Goal: Transaction & Acquisition: Purchase product/service

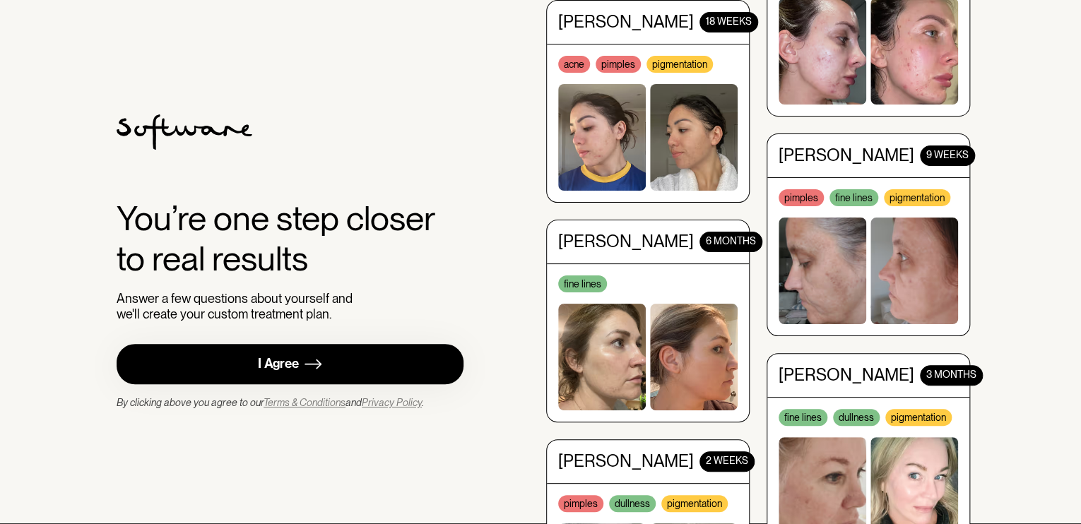
click at [283, 365] on div "I Agree" at bounding box center [278, 364] width 41 height 16
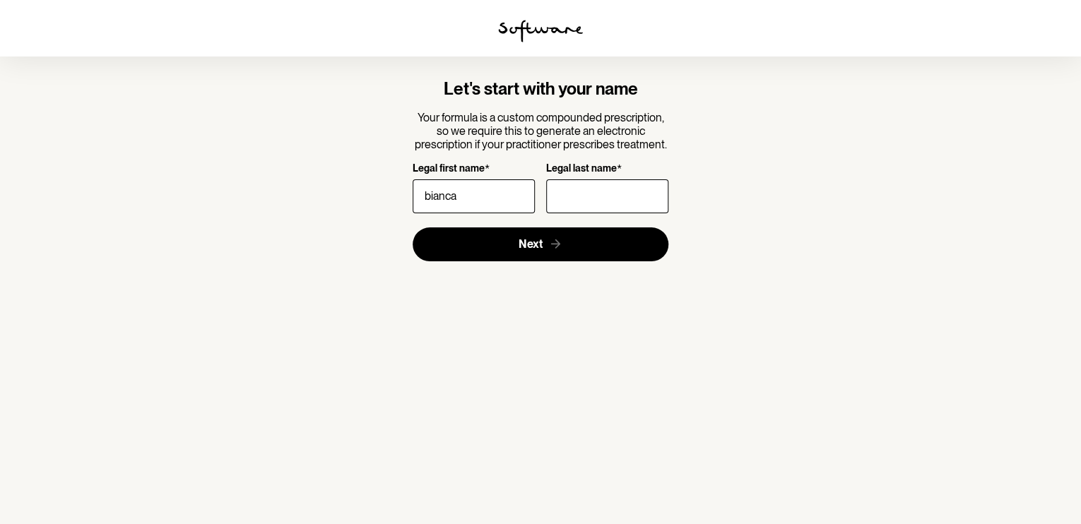
type input "bianca"
click at [596, 194] on input "Legal last name *" at bounding box center [607, 197] width 122 height 34
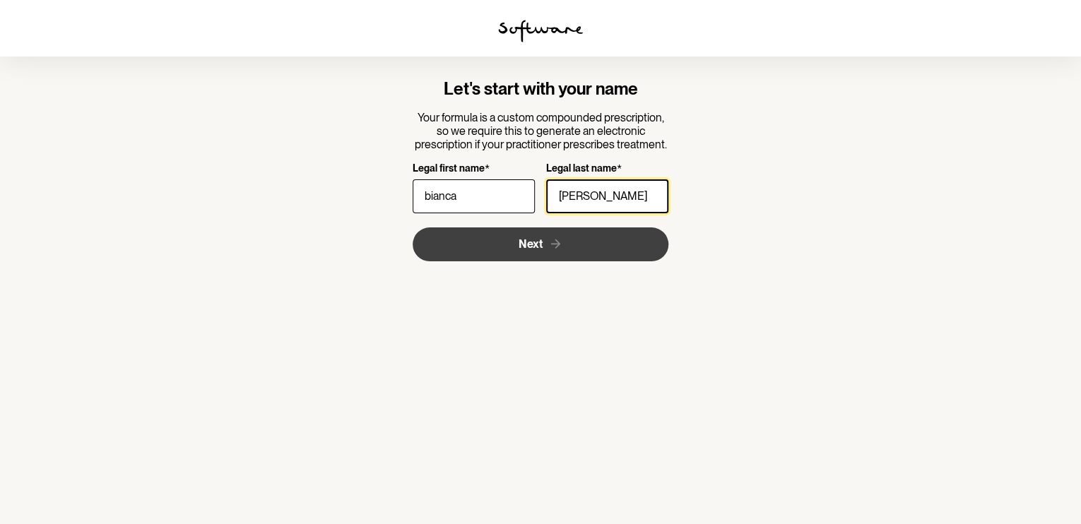
type input "[PERSON_NAME]"
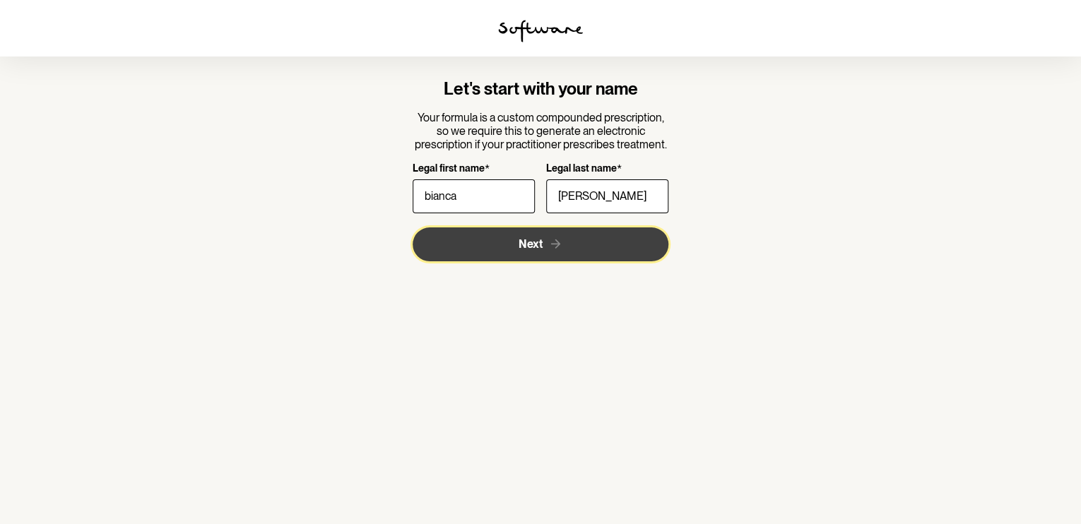
click at [570, 255] on button "Next" at bounding box center [541, 245] width 257 height 34
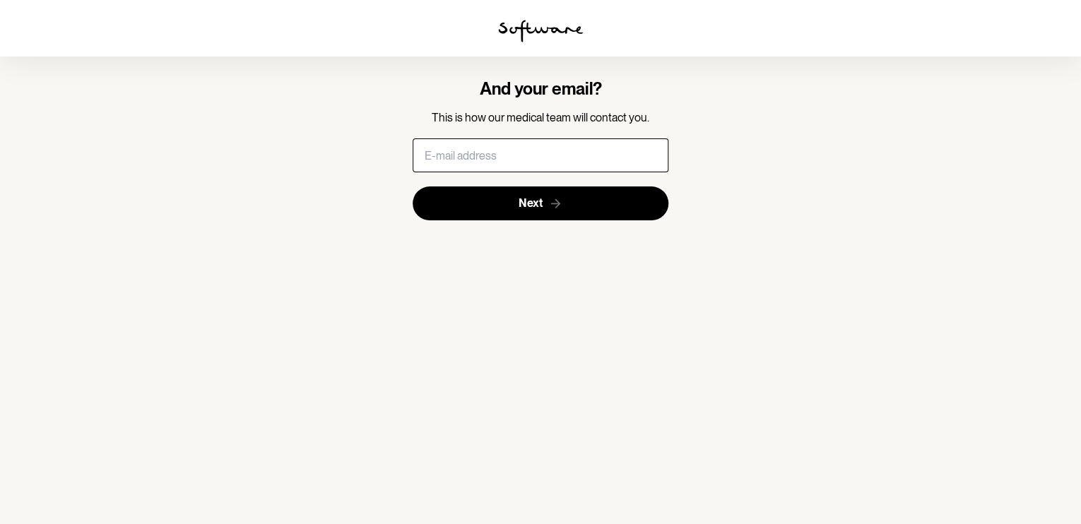
click at [516, 148] on input "text" at bounding box center [541, 156] width 257 height 34
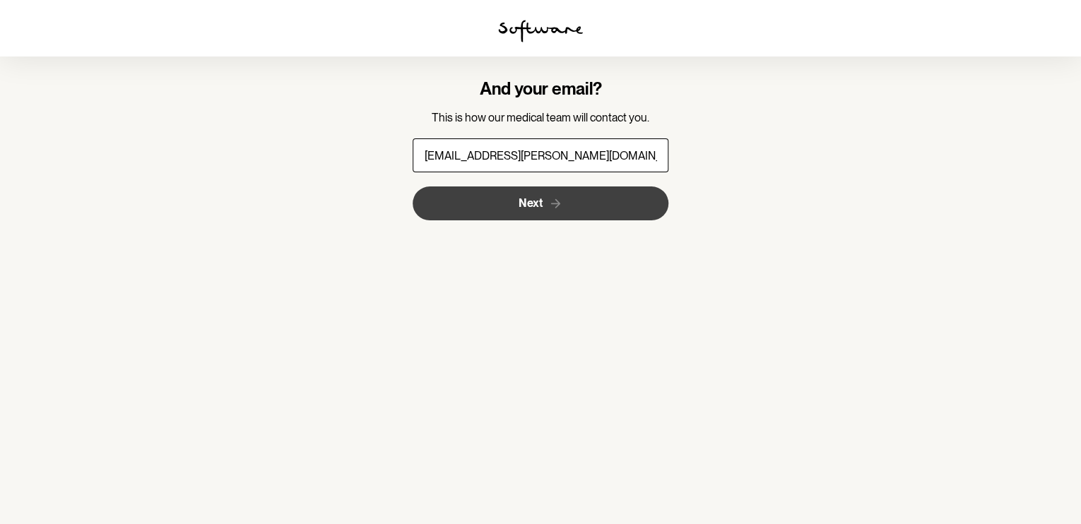
type input "[EMAIL_ADDRESS][PERSON_NAME][DOMAIN_NAME]"
click at [519, 209] on span "Next" at bounding box center [531, 202] width 24 height 13
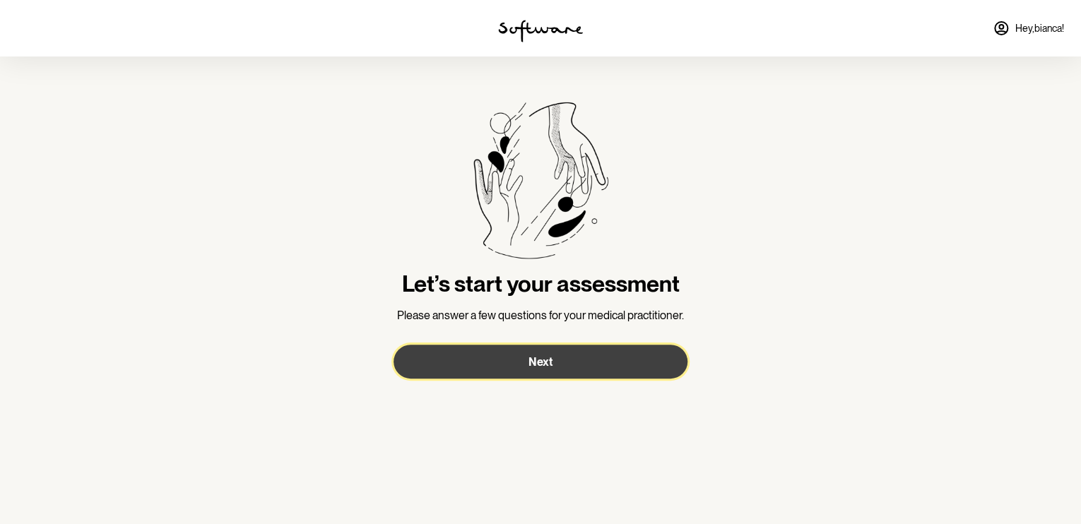
click at [537, 365] on span "Next" at bounding box center [541, 362] width 24 height 13
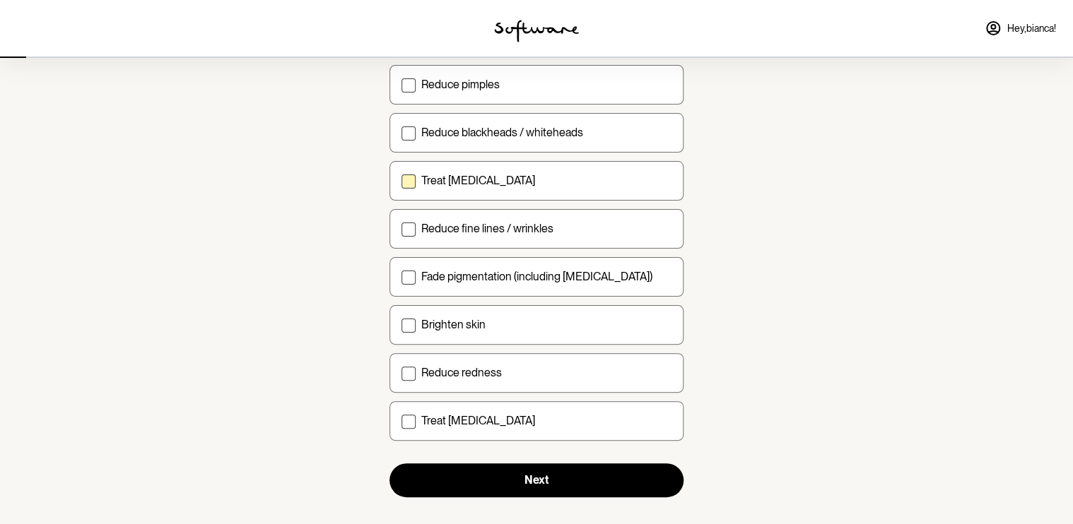
scroll to position [167, 0]
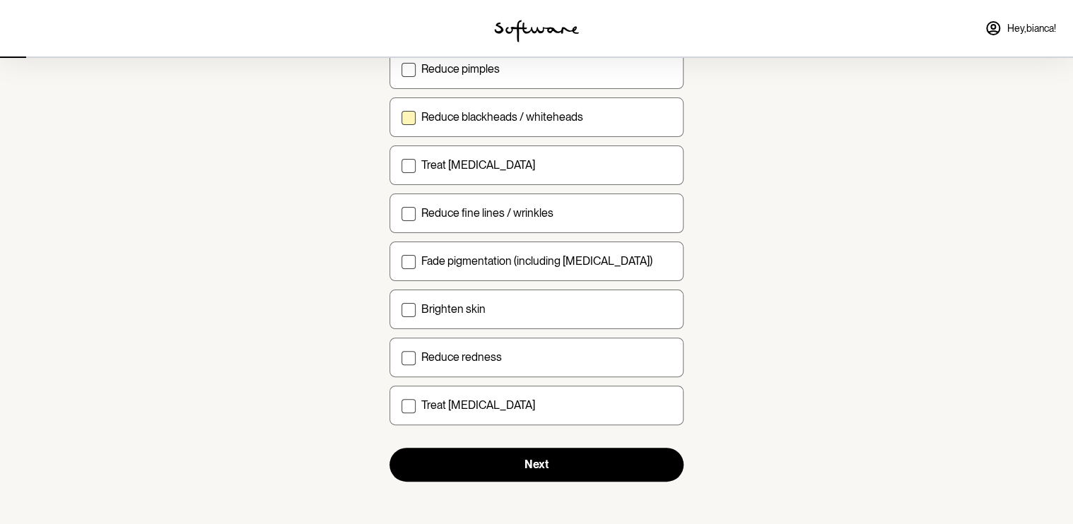
click at [410, 117] on span at bounding box center [408, 118] width 14 height 14
click at [401, 117] on input "Reduce blackheads / whiteheads" at bounding box center [401, 117] width 1 height 1
checkbox input "true"
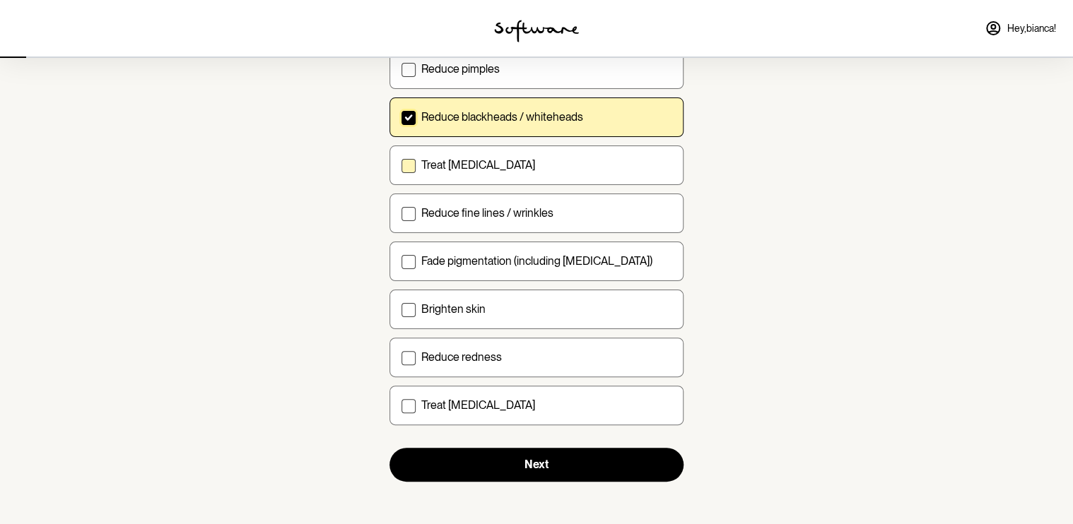
click at [407, 164] on span at bounding box center [408, 166] width 14 height 14
click at [401, 165] on input "Treat acne scarring" at bounding box center [401, 165] width 1 height 1
checkbox input "true"
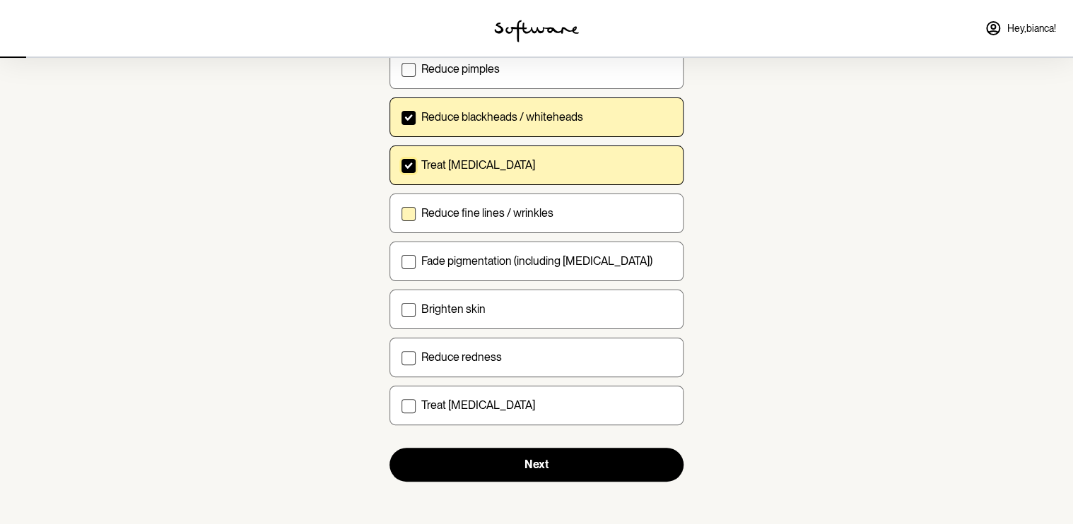
click at [413, 211] on span at bounding box center [408, 214] width 14 height 14
click at [401, 213] on input "Reduce fine lines / wrinkles" at bounding box center [401, 213] width 1 height 1
checkbox input "true"
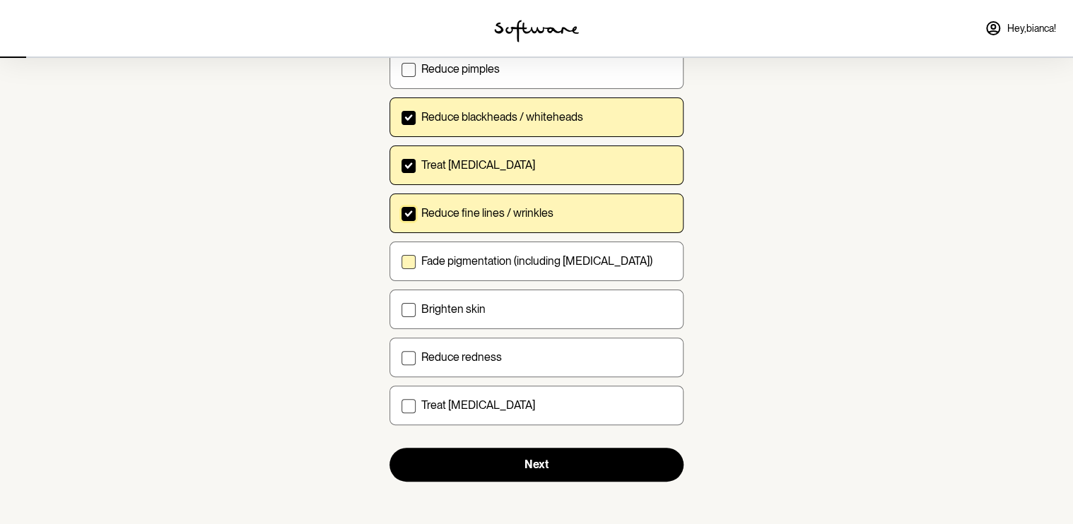
click at [404, 263] on span at bounding box center [408, 262] width 14 height 14
click at [401, 262] on input "Fade pigmentation (including melasma)" at bounding box center [401, 261] width 1 height 1
checkbox input "true"
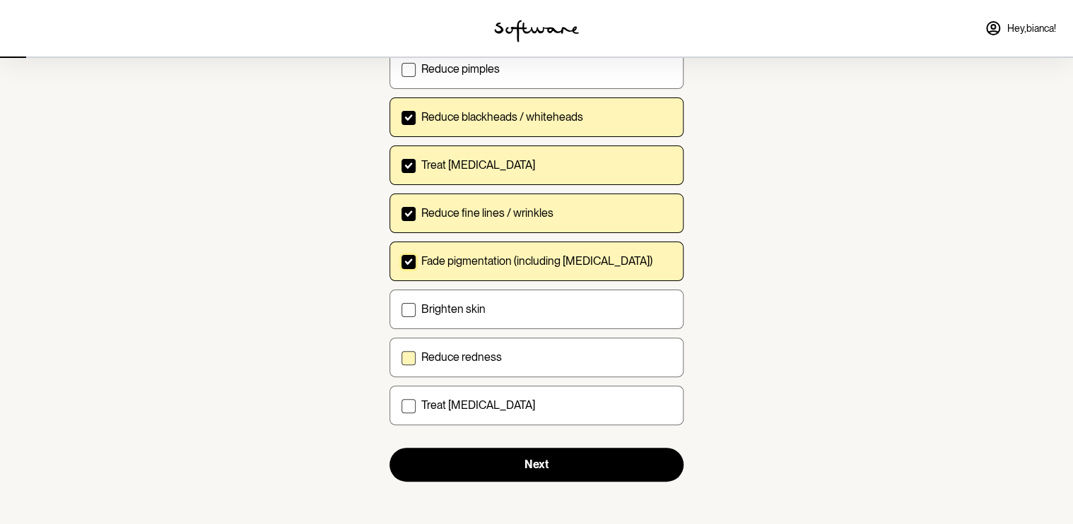
click at [410, 358] on span at bounding box center [408, 358] width 14 height 14
click at [401, 358] on input "Reduce redness" at bounding box center [401, 357] width 1 height 1
checkbox input "true"
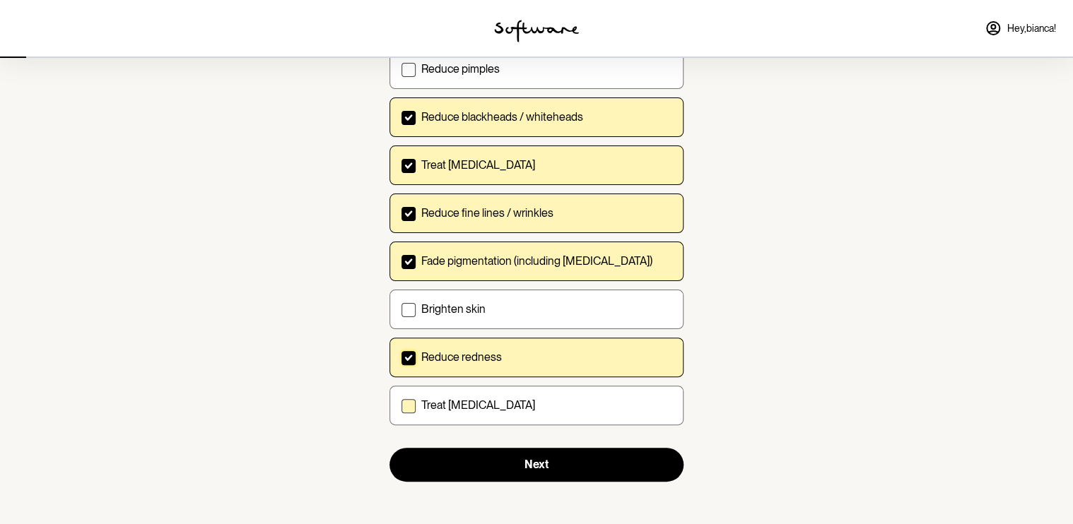
click at [411, 405] on span at bounding box center [408, 406] width 14 height 14
click at [401, 405] on input "Treat dry skin" at bounding box center [401, 405] width 1 height 1
checkbox input "true"
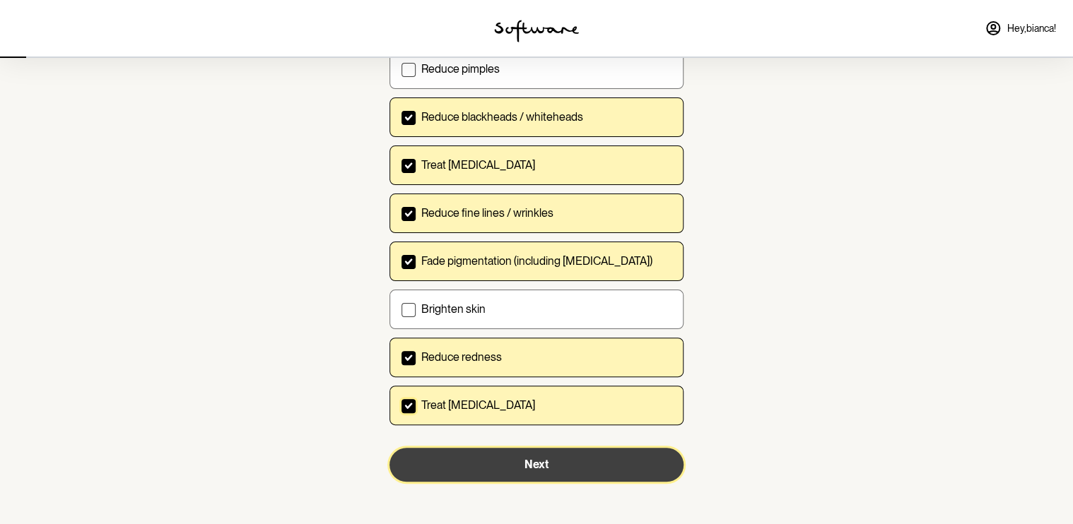
click at [537, 464] on span "Next" at bounding box center [536, 464] width 24 height 13
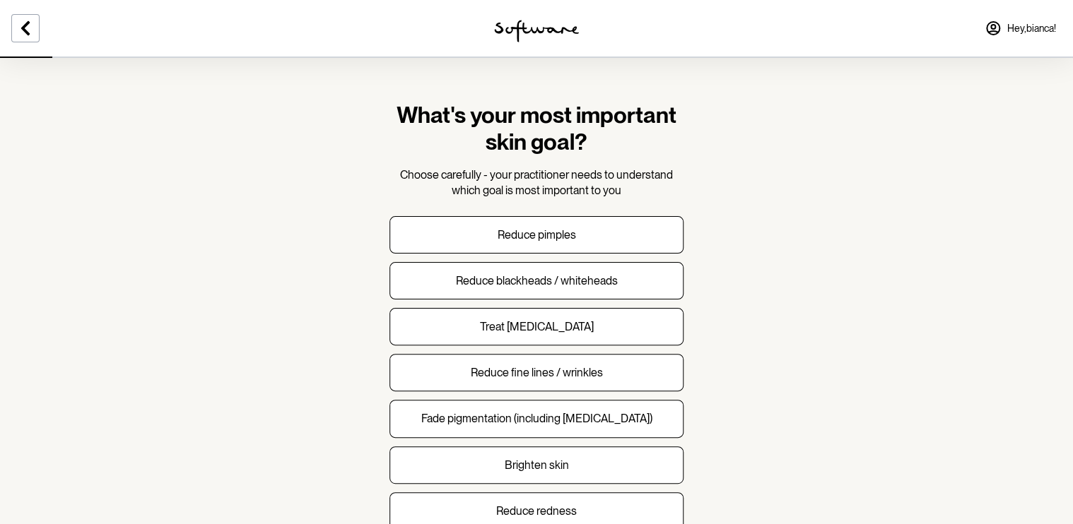
scroll to position [117, 0]
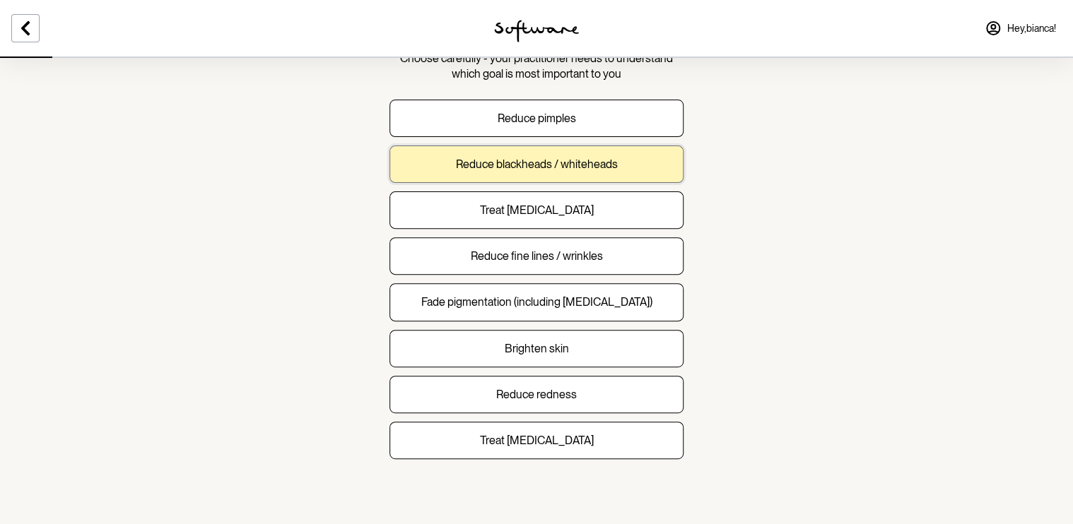
click at [514, 164] on p "Reduce blackheads / whiteheads" at bounding box center [537, 164] width 162 height 13
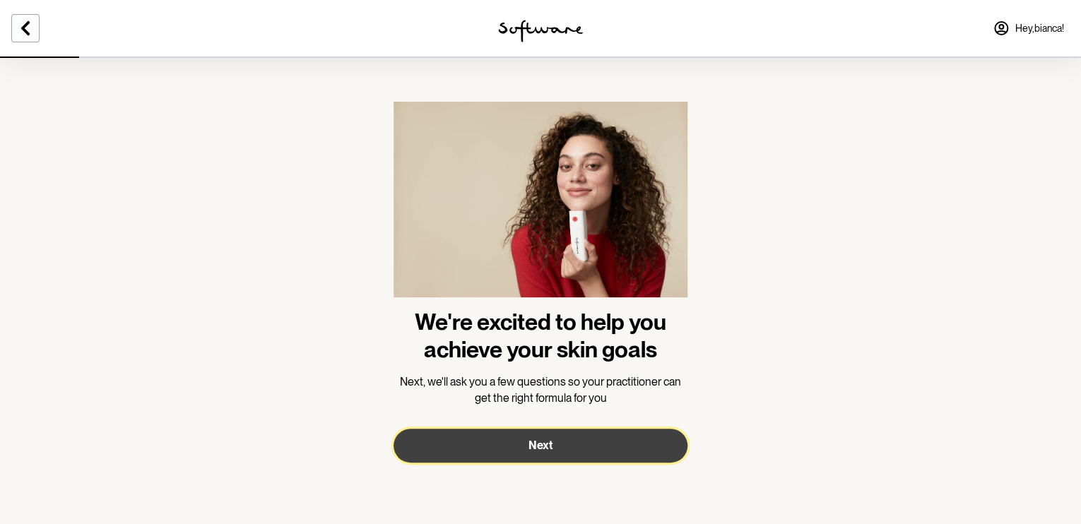
click at [543, 451] on span "Next" at bounding box center [541, 445] width 24 height 13
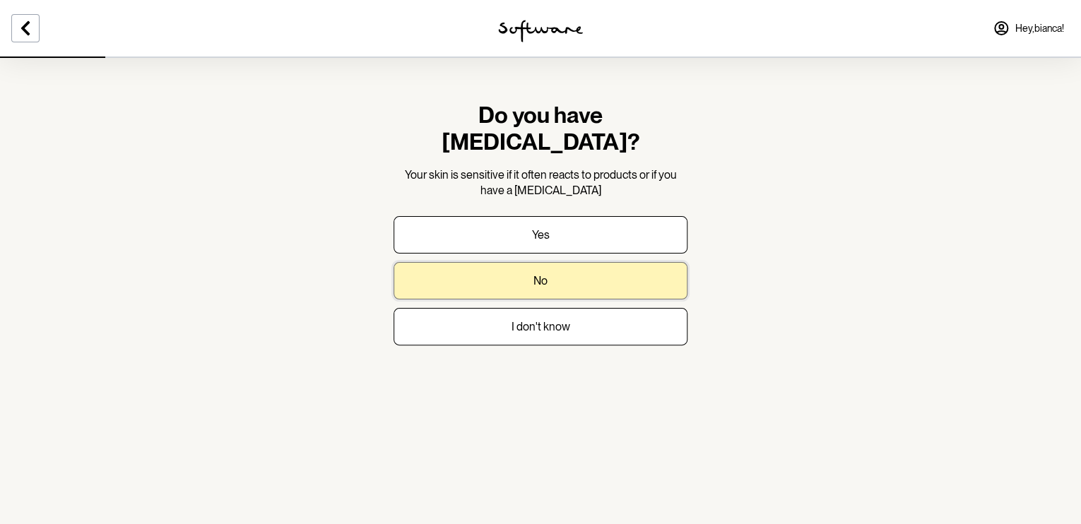
click at [558, 262] on button "No" at bounding box center [541, 280] width 294 height 37
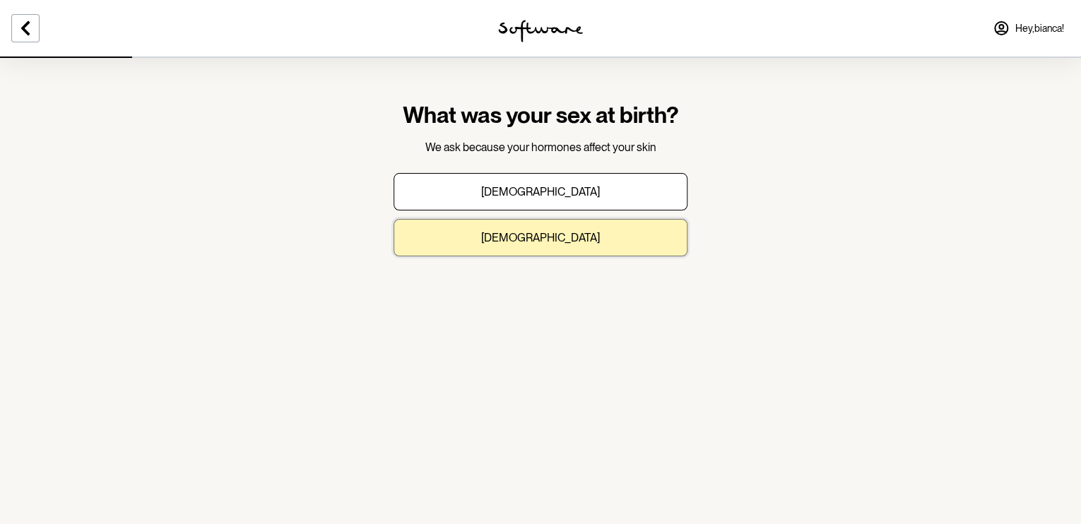
click at [529, 236] on p "Female" at bounding box center [540, 237] width 119 height 13
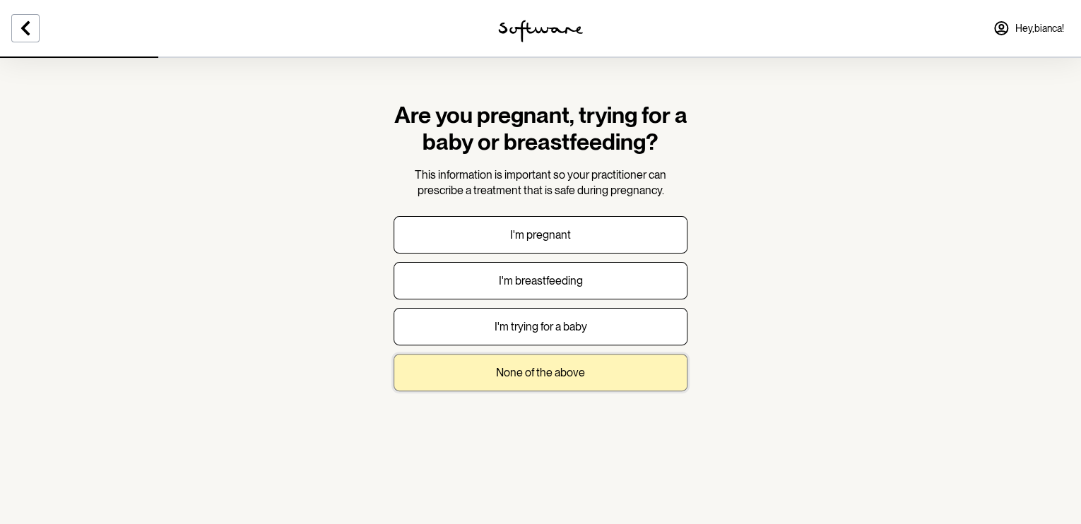
click at [523, 372] on p "None of the above" at bounding box center [540, 372] width 89 height 13
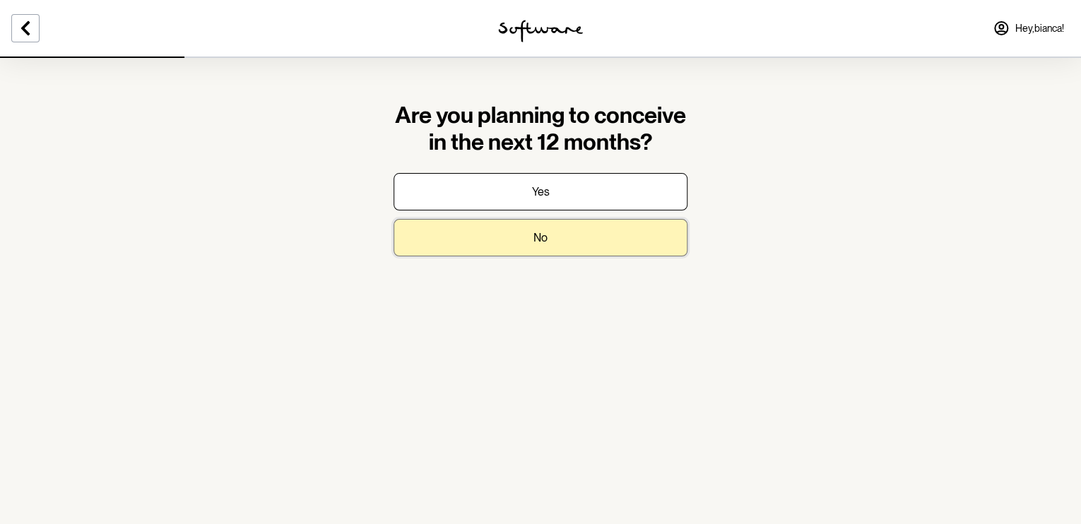
click at [544, 228] on button "No" at bounding box center [541, 237] width 294 height 37
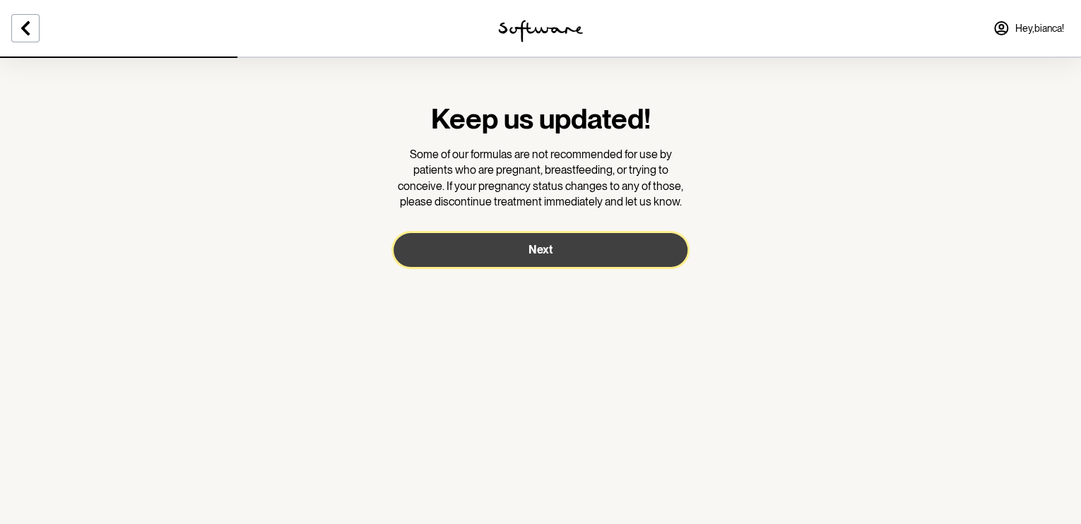
click at [542, 245] on span "Next" at bounding box center [541, 249] width 24 height 13
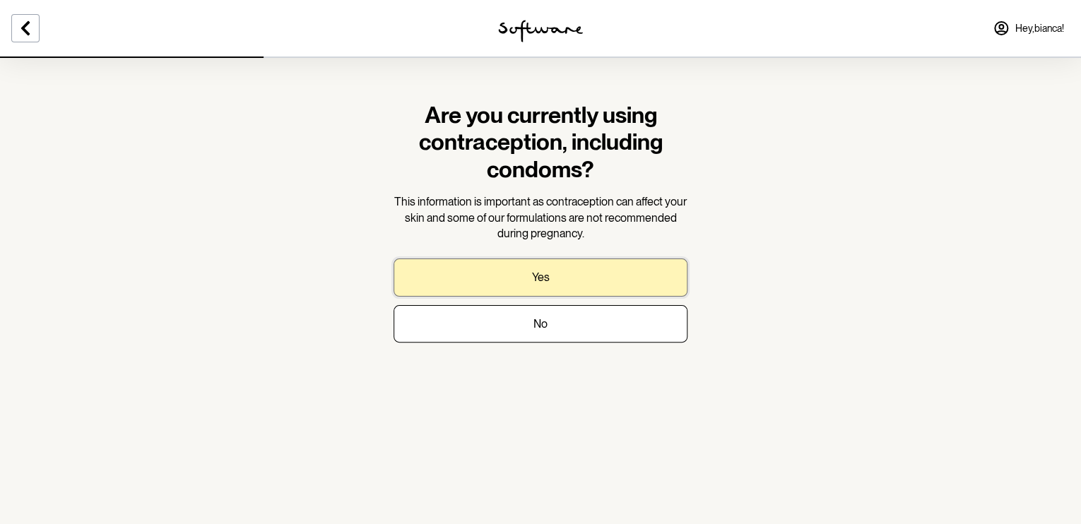
click at [534, 275] on p "Yes" at bounding box center [541, 277] width 18 height 13
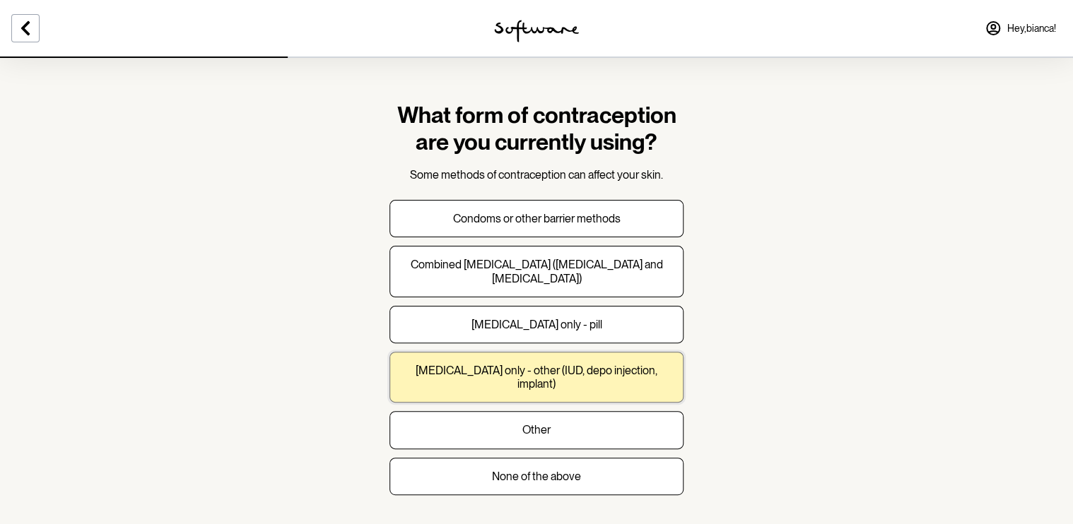
click at [554, 368] on p "Progesterone only - other (IUD, depo injection, implant)" at bounding box center [536, 377] width 270 height 27
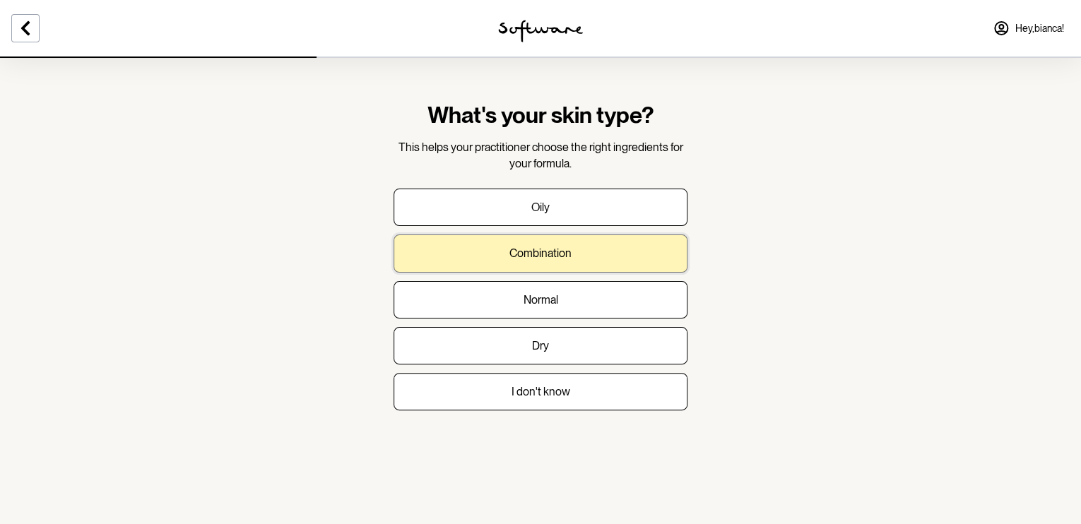
click at [560, 254] on p "Combination" at bounding box center [541, 253] width 62 height 13
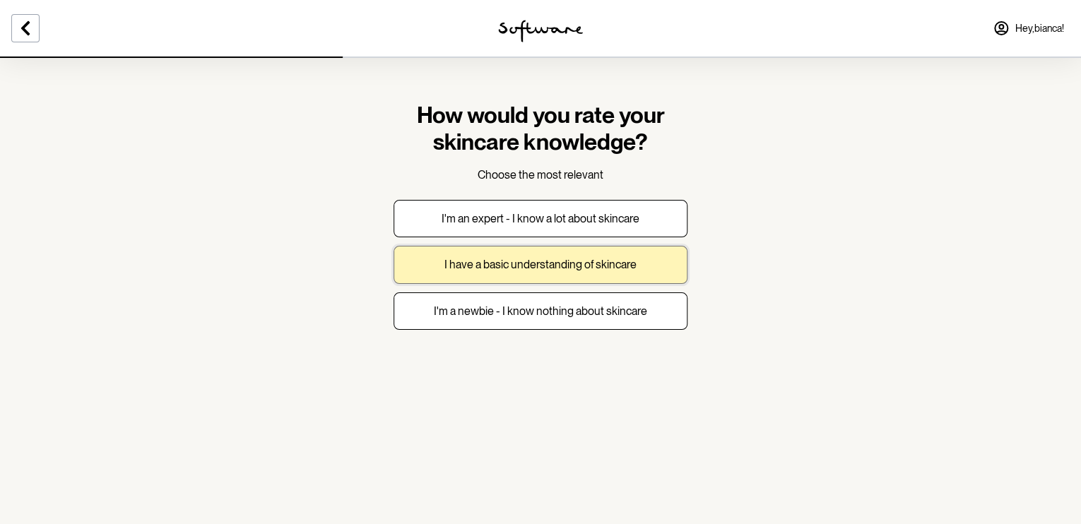
click at [596, 269] on p "I have a basic understanding of skincare" at bounding box center [541, 264] width 192 height 13
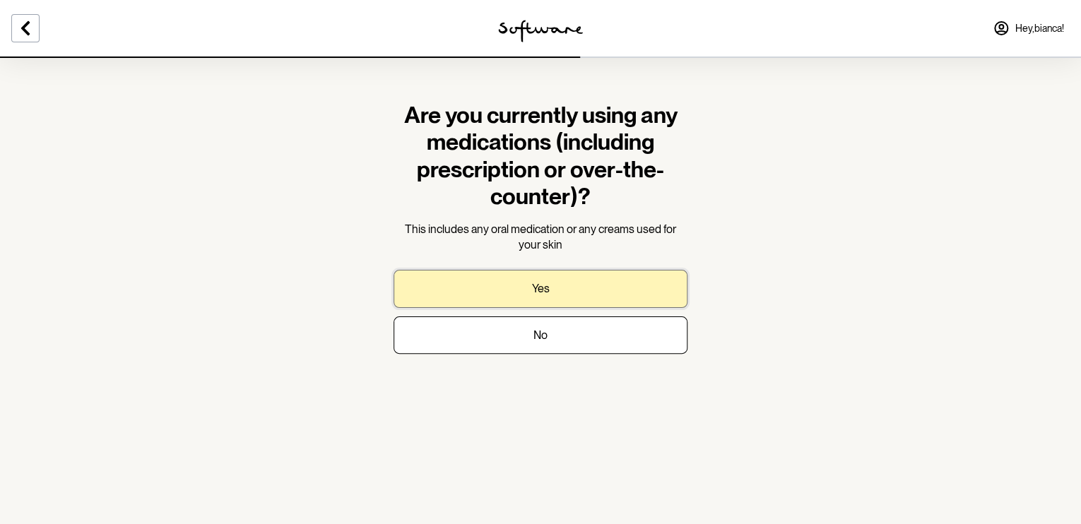
click at [549, 281] on button "Yes" at bounding box center [541, 288] width 294 height 37
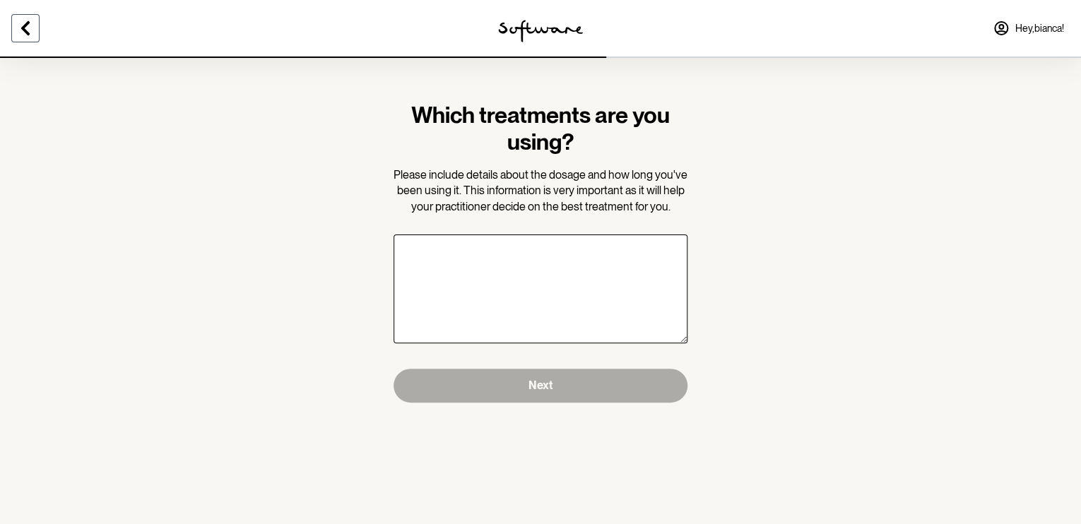
click at [27, 27] on icon at bounding box center [25, 28] width 17 height 17
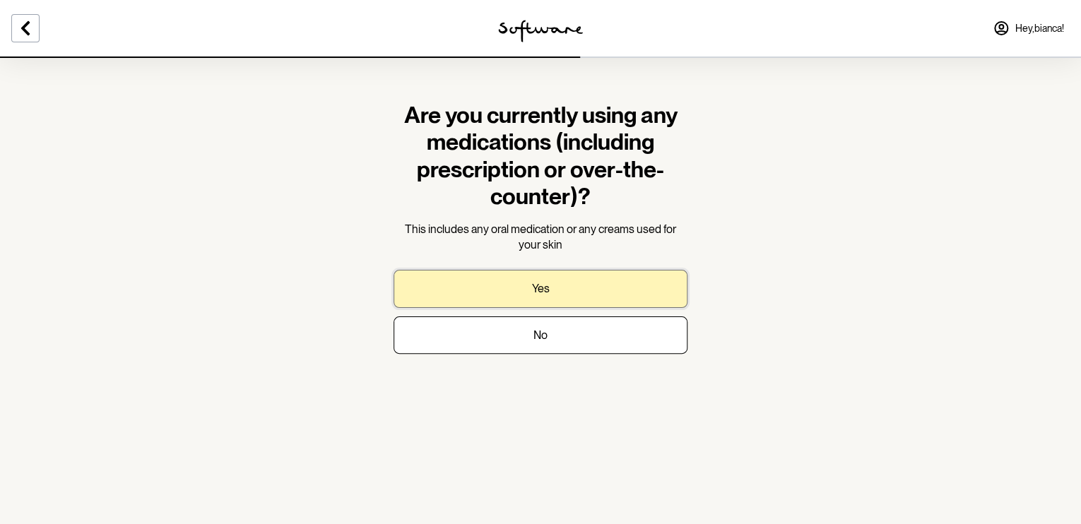
click at [565, 283] on button "Yes" at bounding box center [541, 288] width 294 height 37
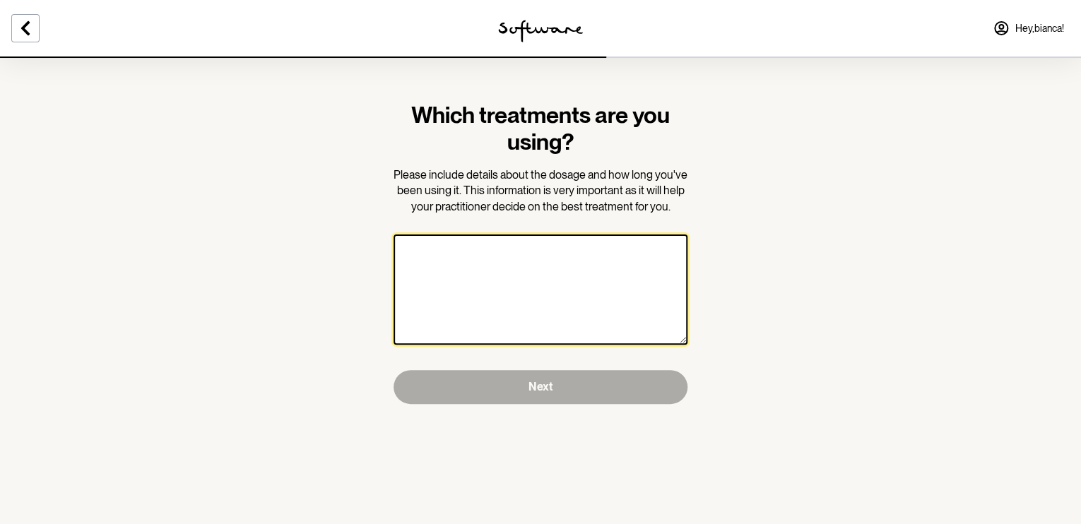
click at [498, 268] on textarea at bounding box center [541, 290] width 294 height 110
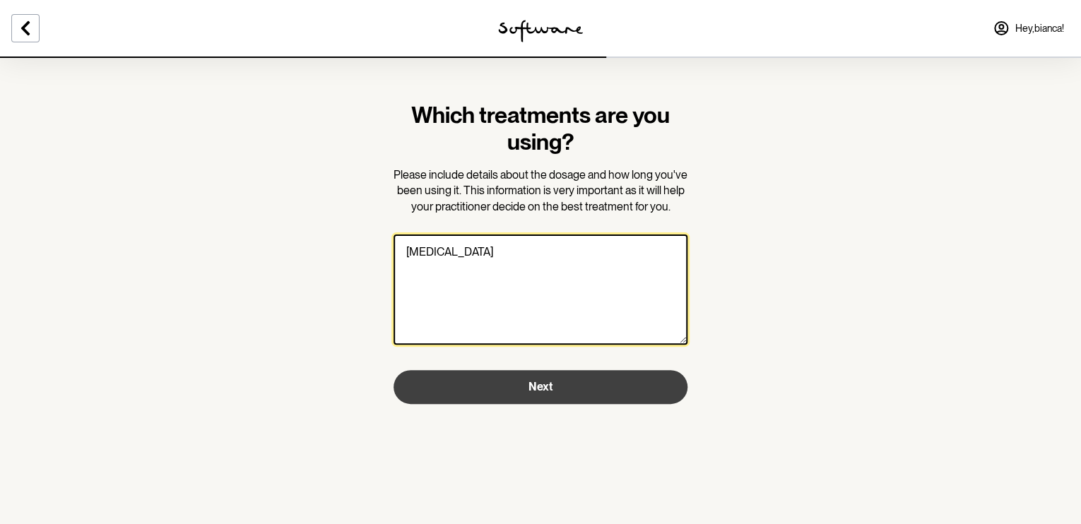
type textarea "Terbinafine"
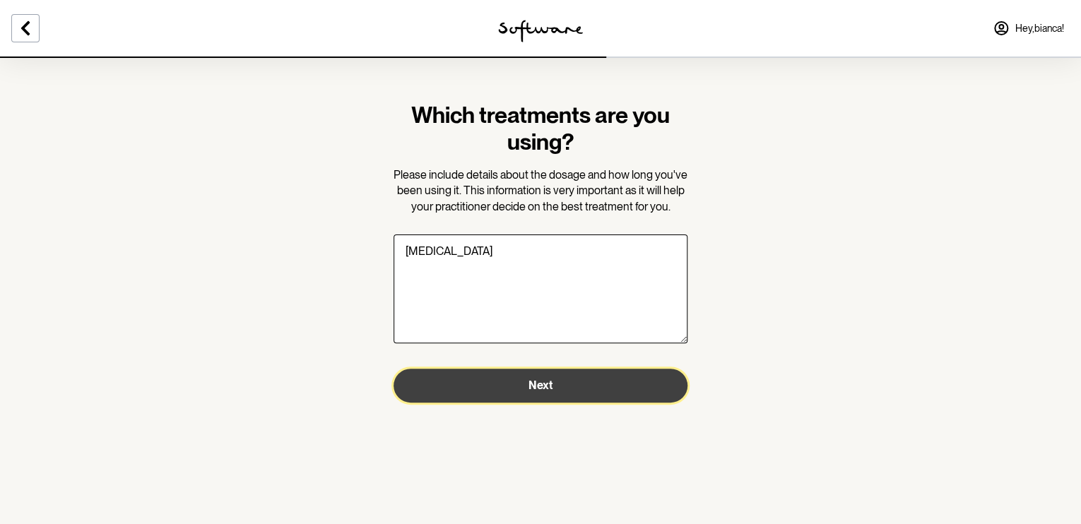
click at [515, 387] on button "Next" at bounding box center [541, 386] width 294 height 34
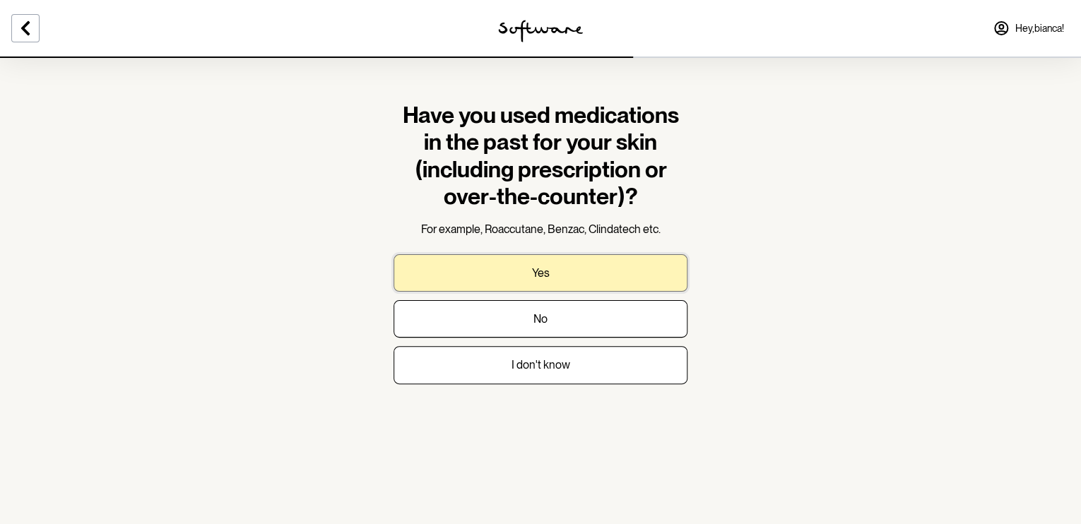
click at [560, 270] on button "Yes" at bounding box center [541, 272] width 294 height 37
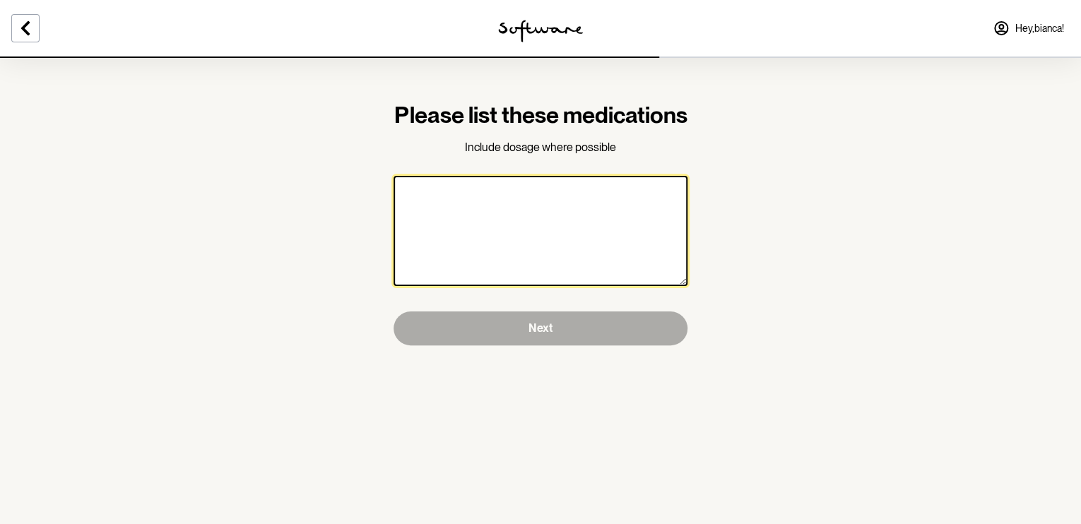
click at [475, 223] on textarea at bounding box center [541, 231] width 294 height 110
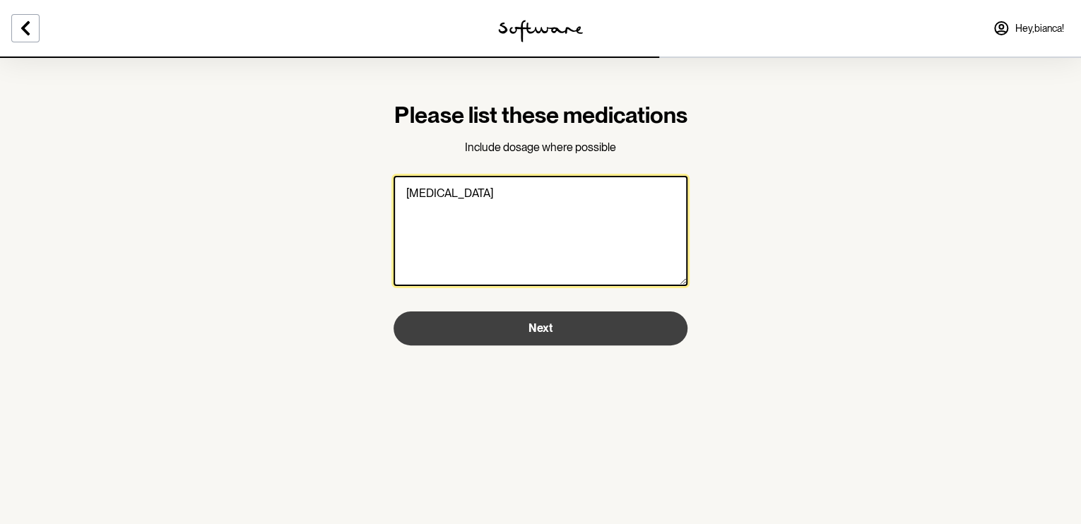
type textarea "tretinoin"
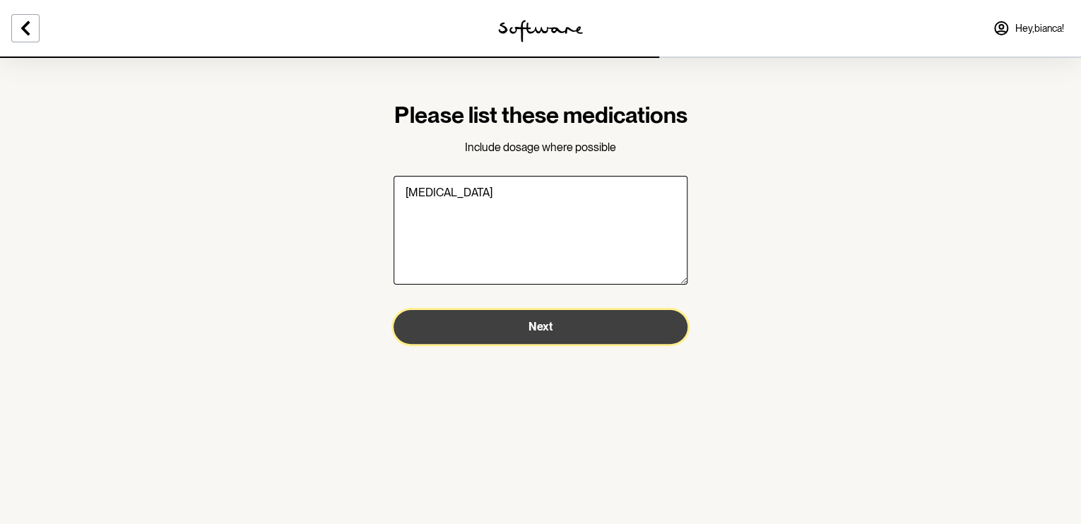
click at [492, 344] on button "Next" at bounding box center [541, 327] width 294 height 34
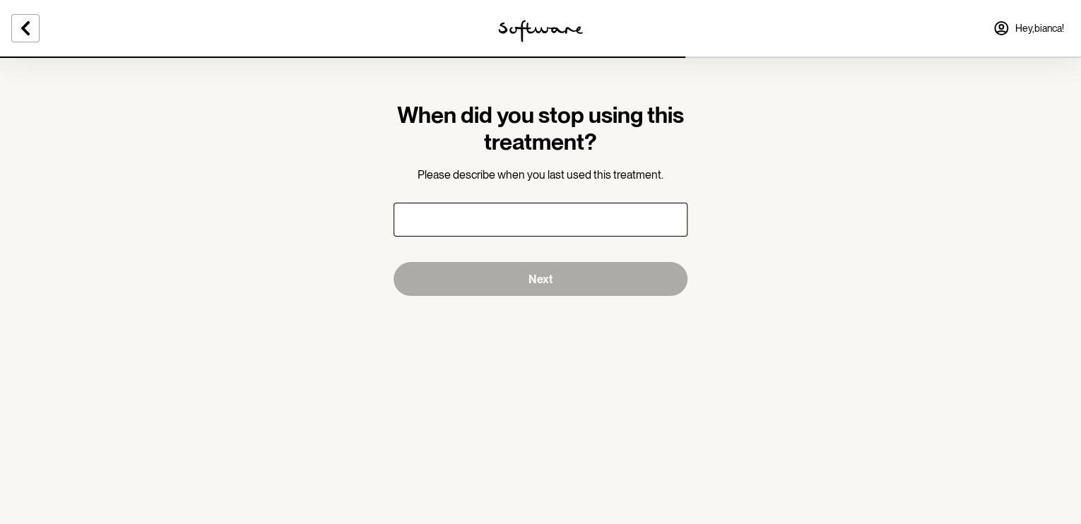
click at [504, 221] on input "text" at bounding box center [541, 220] width 294 height 34
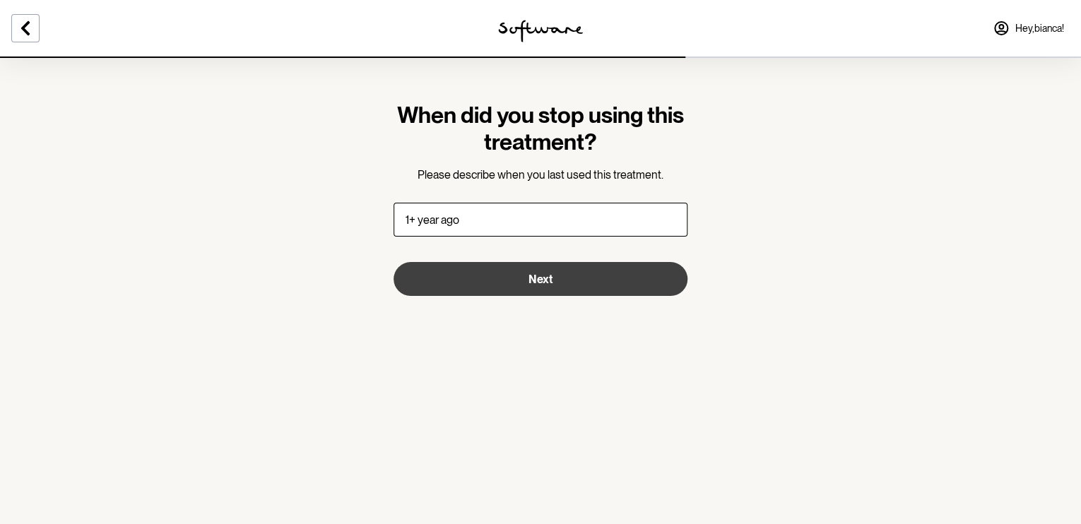
type input "1+ year ago"
click at [512, 283] on button "Next" at bounding box center [541, 279] width 294 height 34
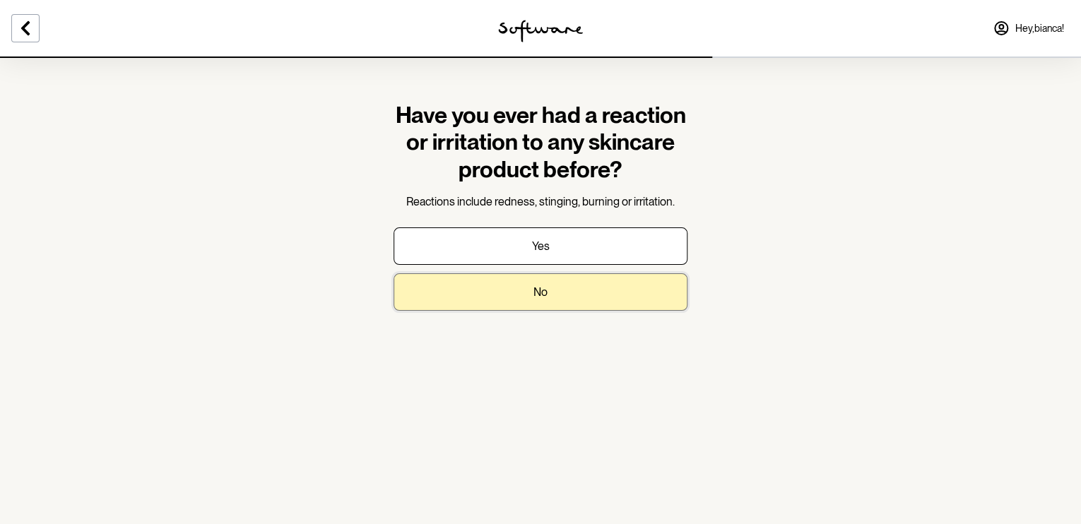
click at [519, 294] on button "No" at bounding box center [541, 292] width 294 height 37
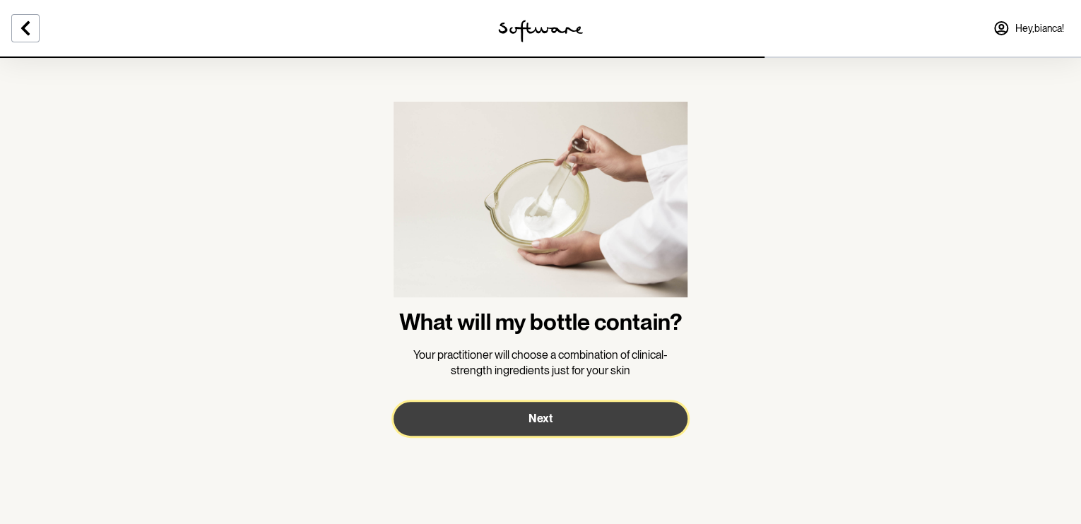
click at [515, 421] on button "Next" at bounding box center [541, 419] width 294 height 34
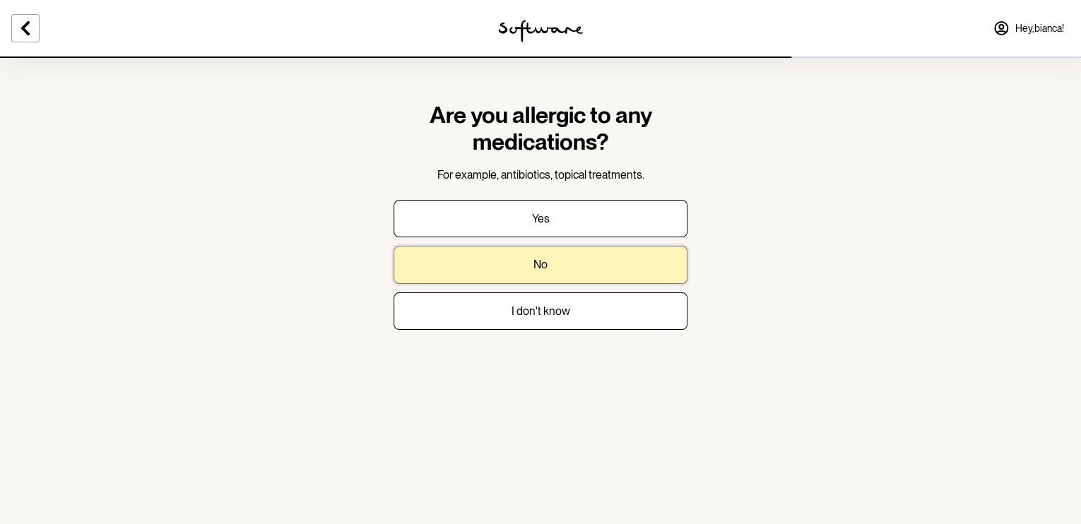
click at [556, 267] on button "No" at bounding box center [541, 264] width 294 height 37
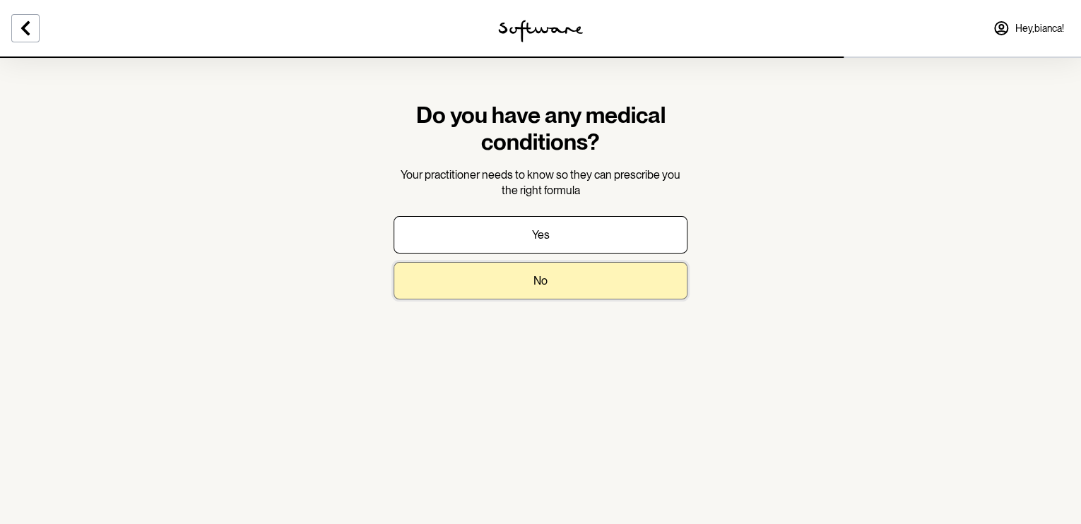
click at [549, 279] on button "No" at bounding box center [541, 280] width 294 height 37
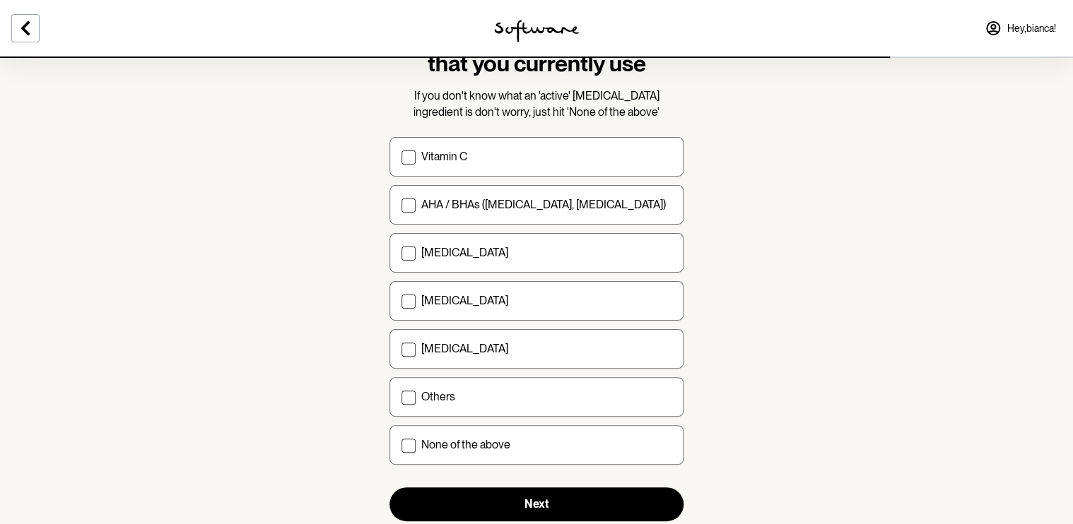
scroll to position [146, 0]
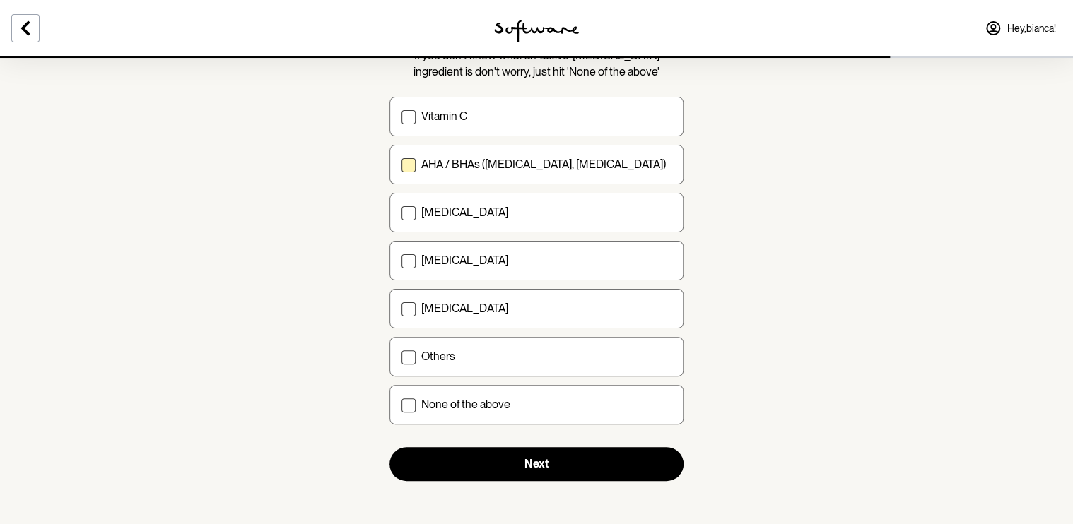
click at [453, 169] on p "AHA / BHAs (salicylic acid, glycolic acid)" at bounding box center [543, 164] width 245 height 13
click at [401, 165] on input "AHA / BHAs (salicylic acid, glycolic acid)" at bounding box center [401, 165] width 1 height 1
checkbox input "true"
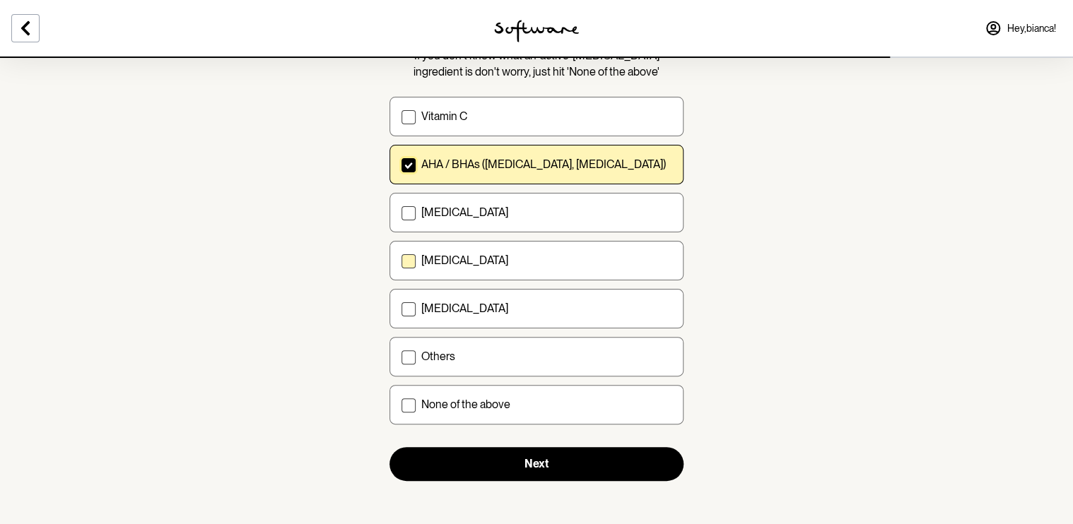
click at [464, 258] on p "Niacinamide" at bounding box center [464, 260] width 87 height 13
click at [401, 261] on input "Niacinamide" at bounding box center [401, 261] width 1 height 1
checkbox input "true"
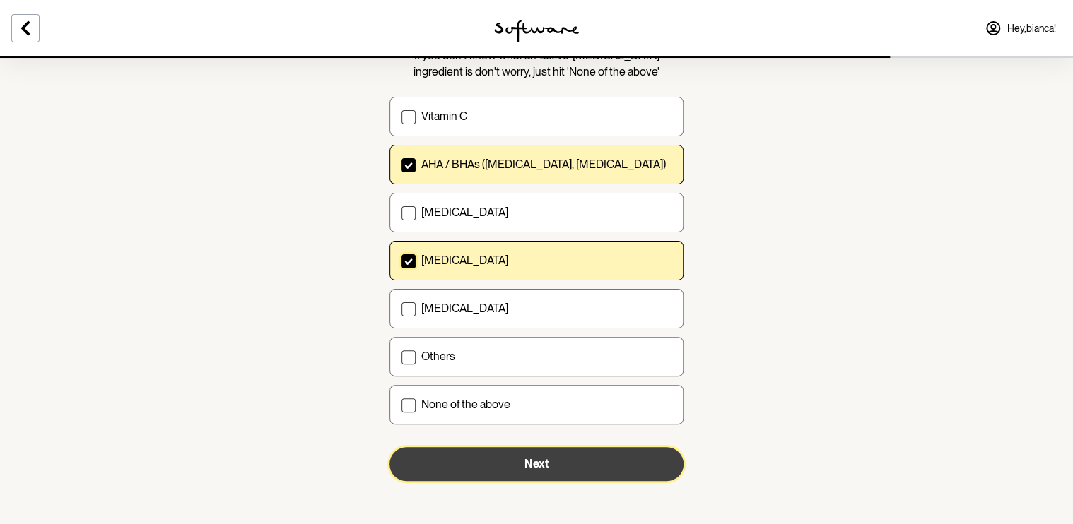
click at [483, 457] on button "Next" at bounding box center [536, 464] width 294 height 34
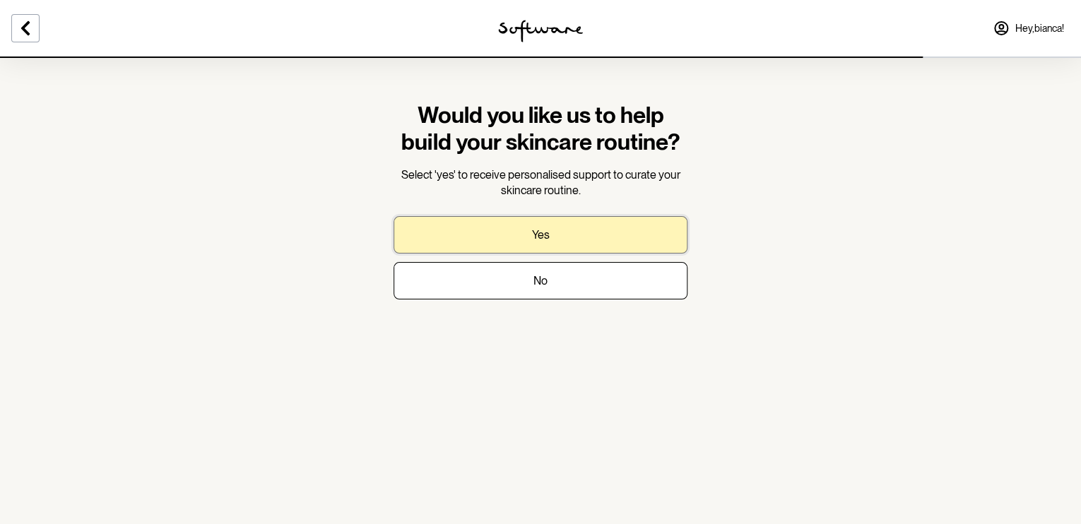
click at [570, 240] on button "Yes" at bounding box center [541, 234] width 294 height 37
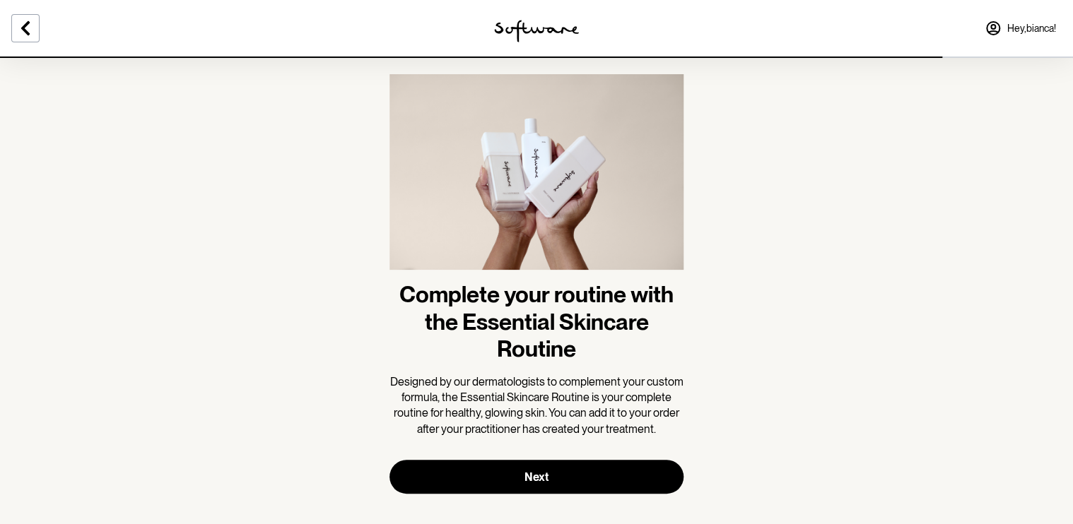
scroll to position [42, 0]
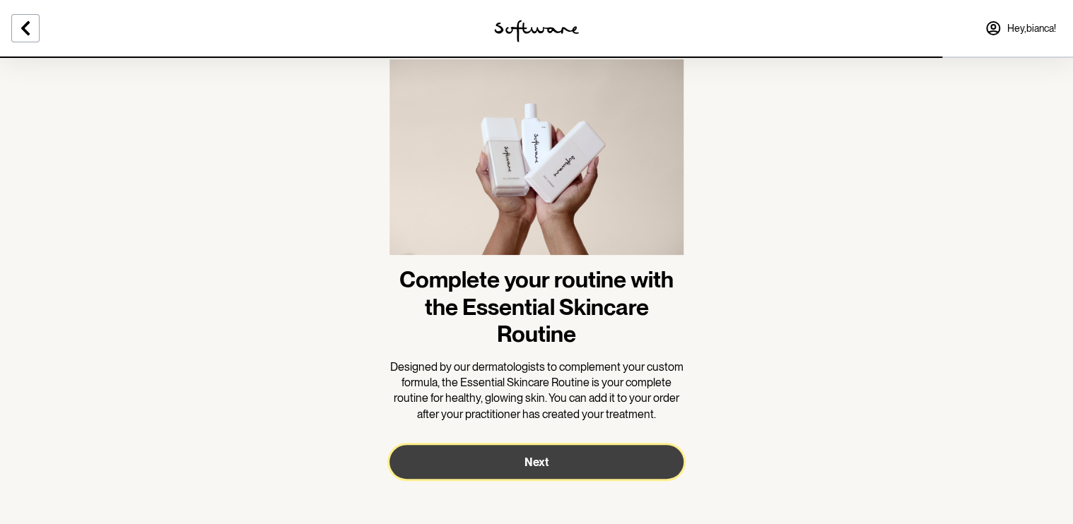
click at [553, 464] on button "Next" at bounding box center [536, 462] width 294 height 34
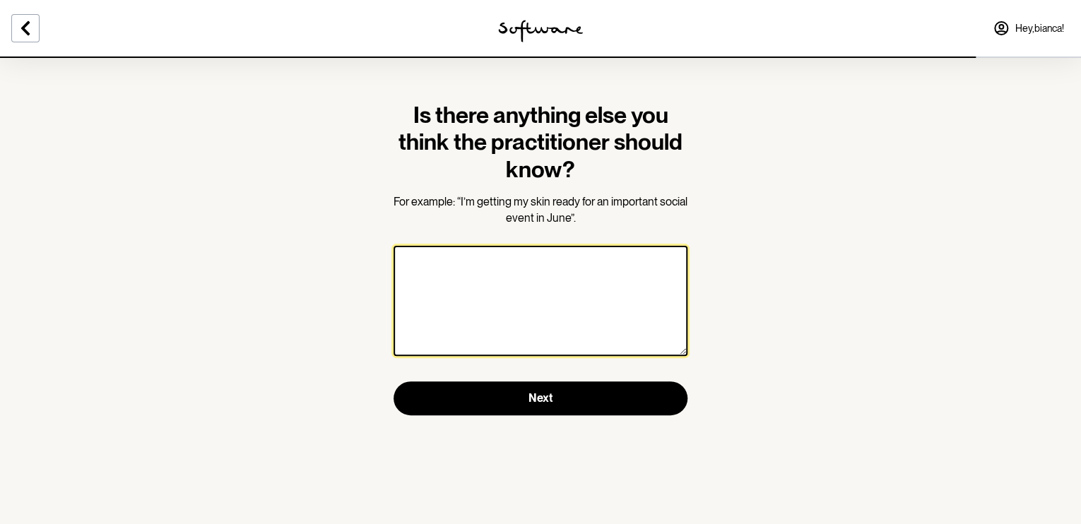
click at [496, 274] on textarea at bounding box center [541, 301] width 294 height 110
type textarea "I"
type textarea "i"
click at [486, 266] on textarea at bounding box center [541, 301] width 294 height 110
paste textarea "I was previously on a course of tretinoin for acne treatment; however, I now be…"
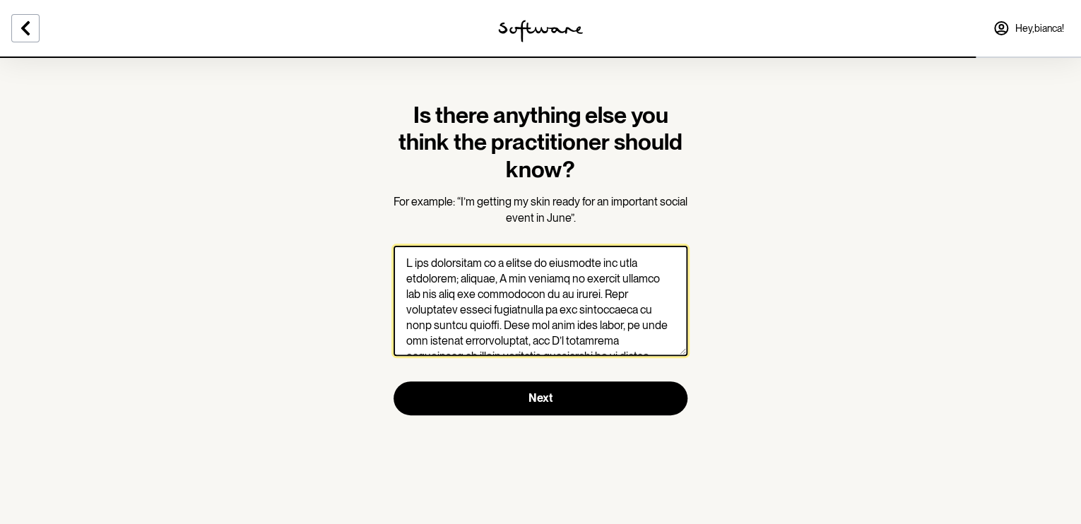
scroll to position [444, 0]
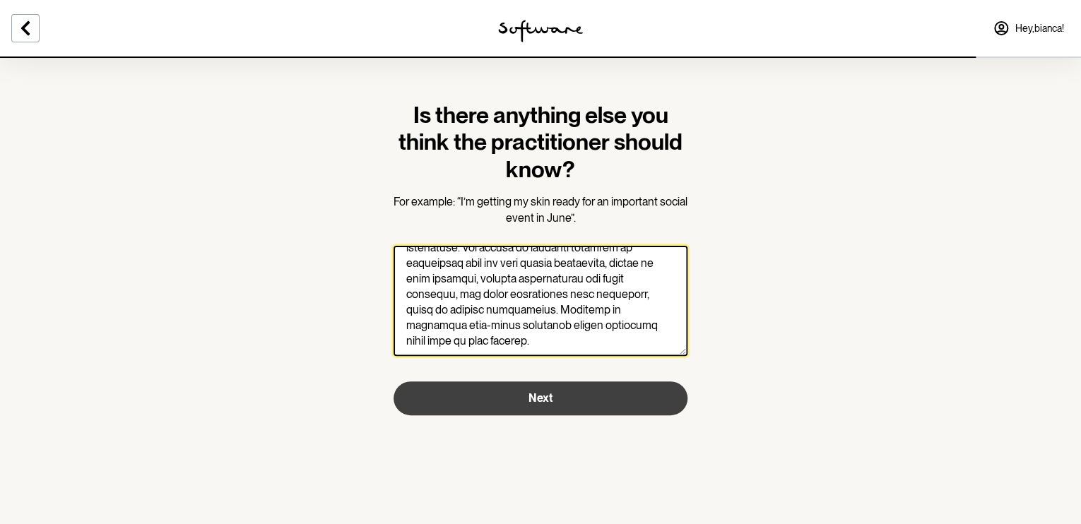
type textarea "I was previously on a course of tretinoin for acne treatment; however, I now be…"
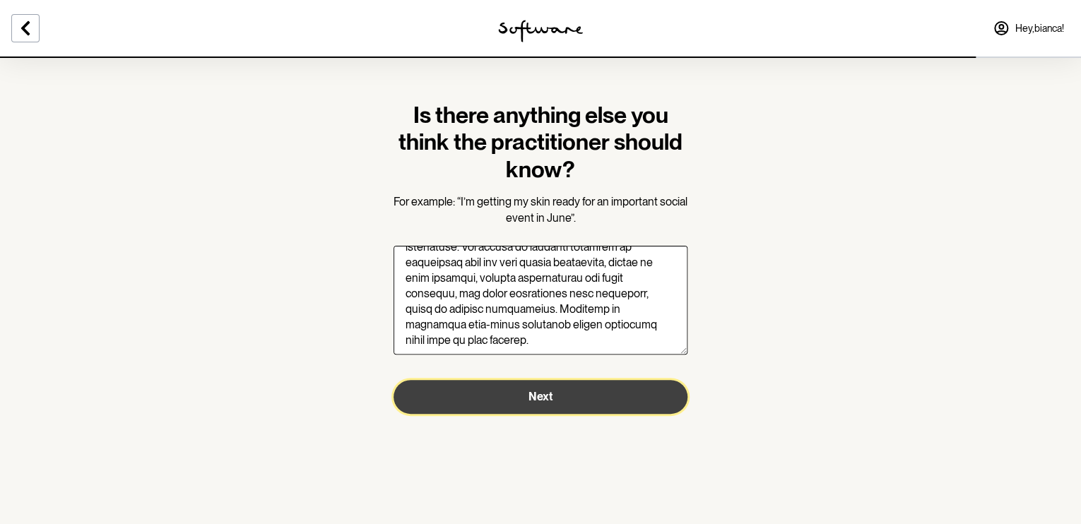
click at [502, 400] on button "Next" at bounding box center [541, 397] width 294 height 34
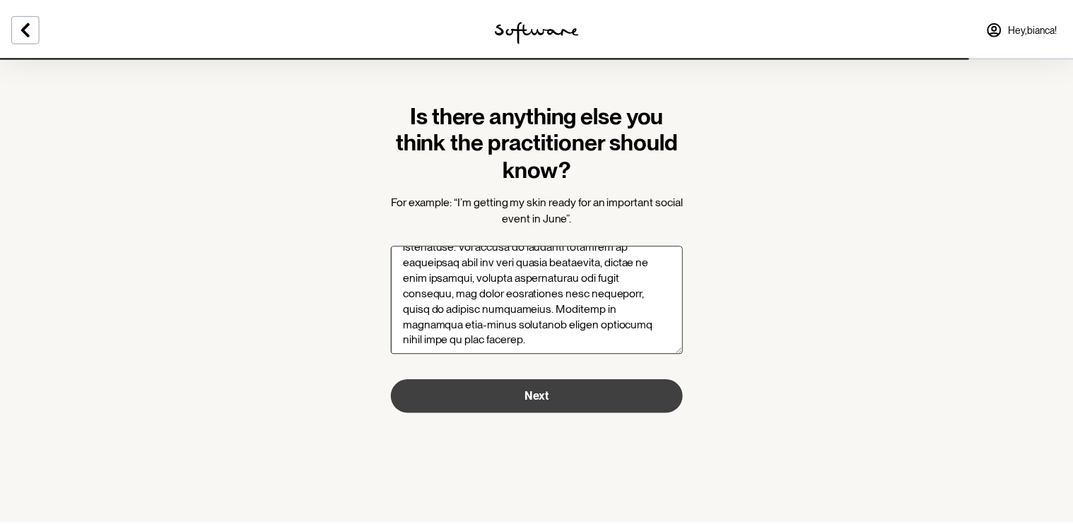
scroll to position [443, 0]
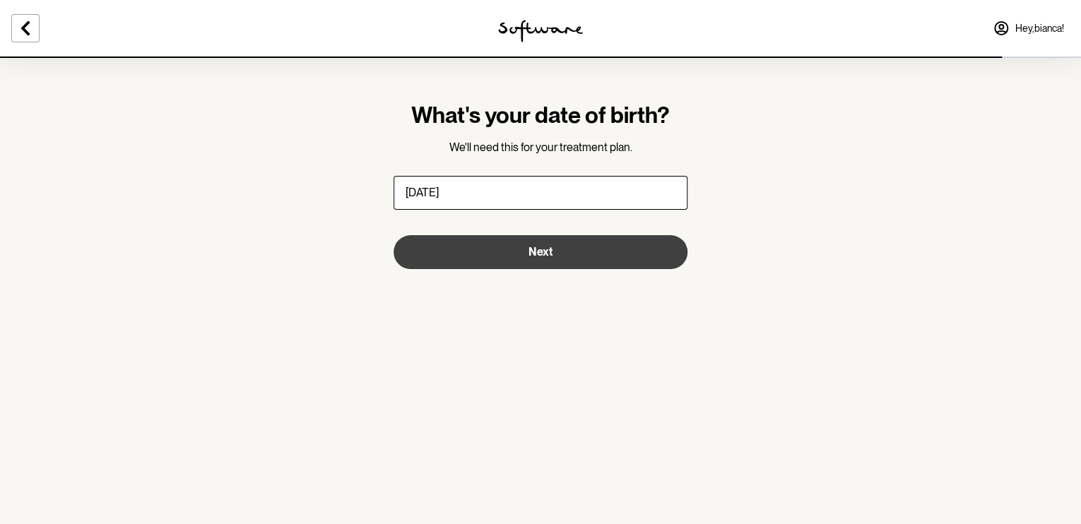
type input "04/11/1991"
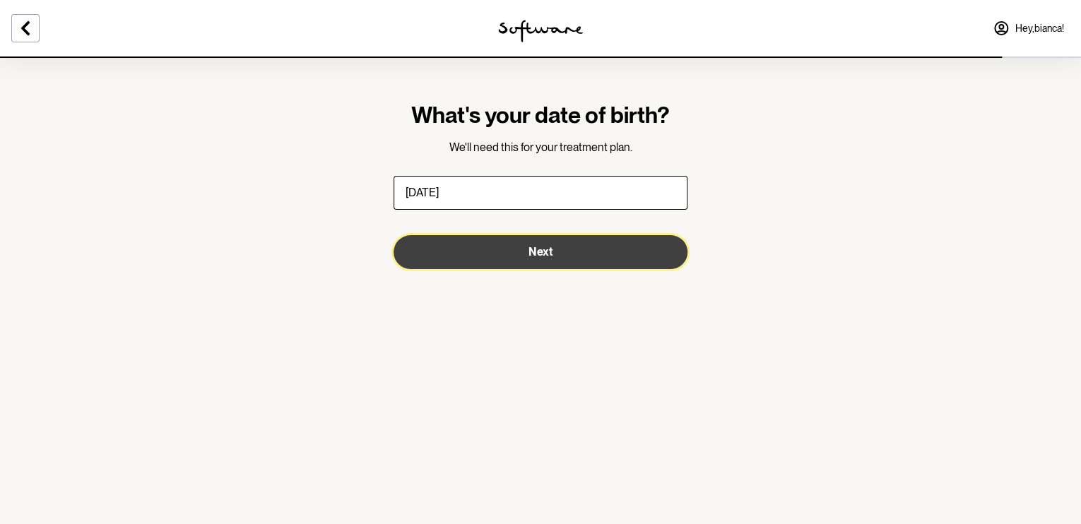
click at [549, 255] on span "Next" at bounding box center [541, 251] width 24 height 13
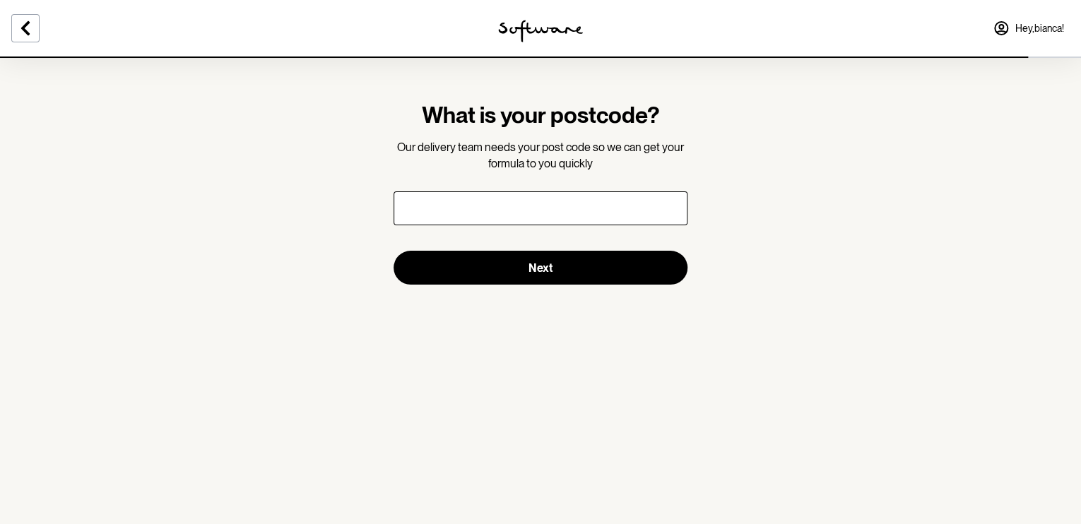
click at [554, 213] on input "text" at bounding box center [541, 209] width 294 height 34
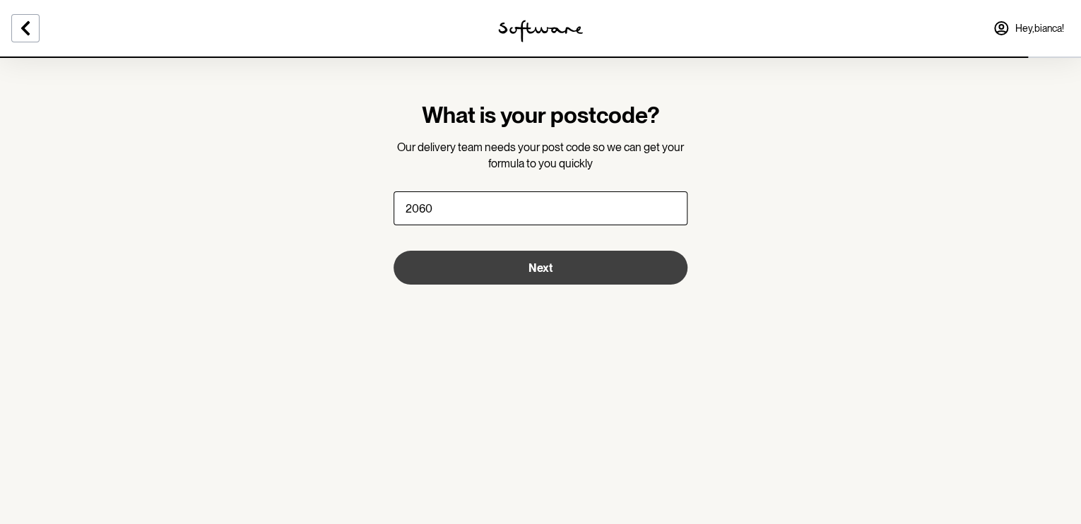
type input "2060"
click at [559, 276] on button "Next" at bounding box center [541, 268] width 294 height 34
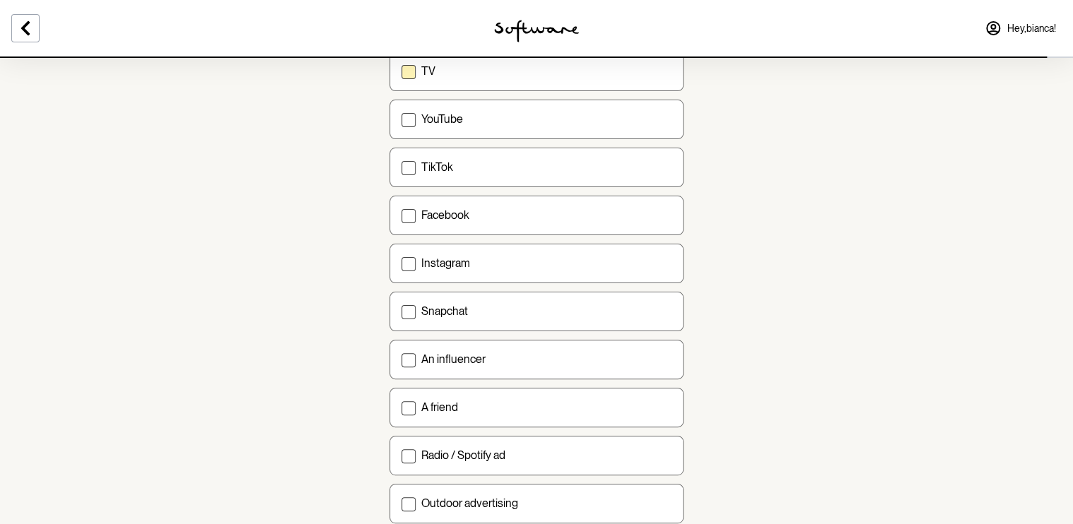
scroll to position [188, 0]
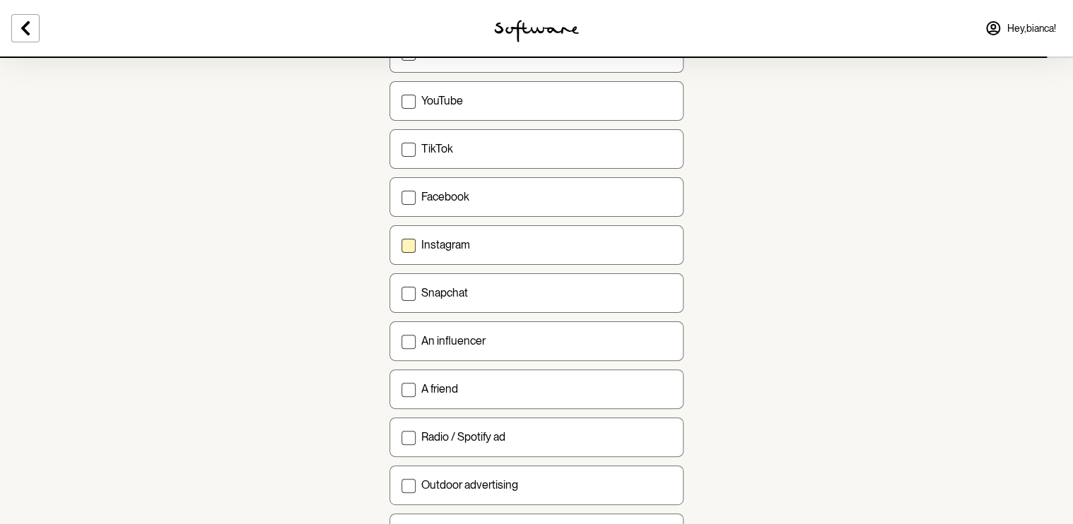
click at [405, 243] on span at bounding box center [408, 246] width 14 height 14
click at [401, 245] on input "Instagram" at bounding box center [401, 245] width 1 height 1
checkbox input "true"
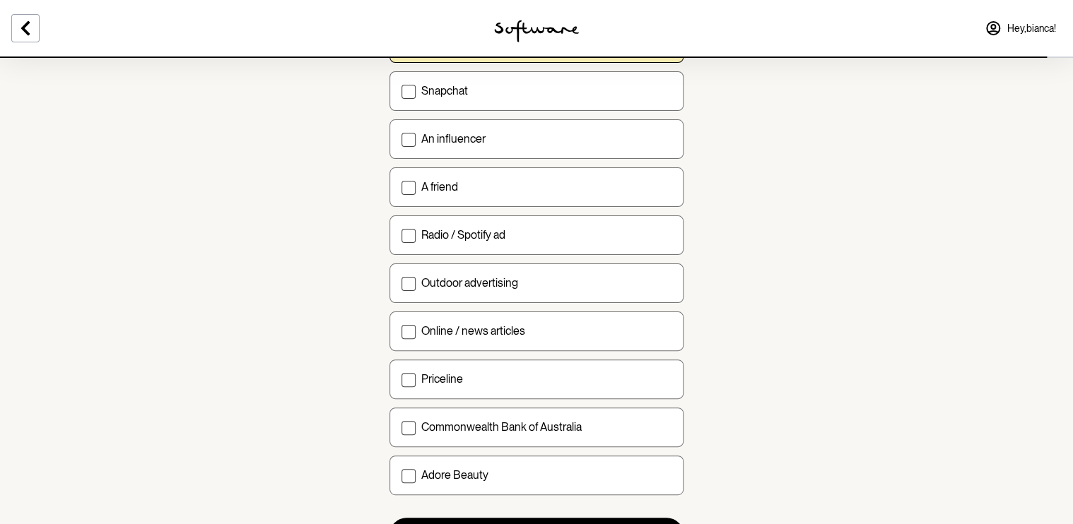
scroll to position [458, 0]
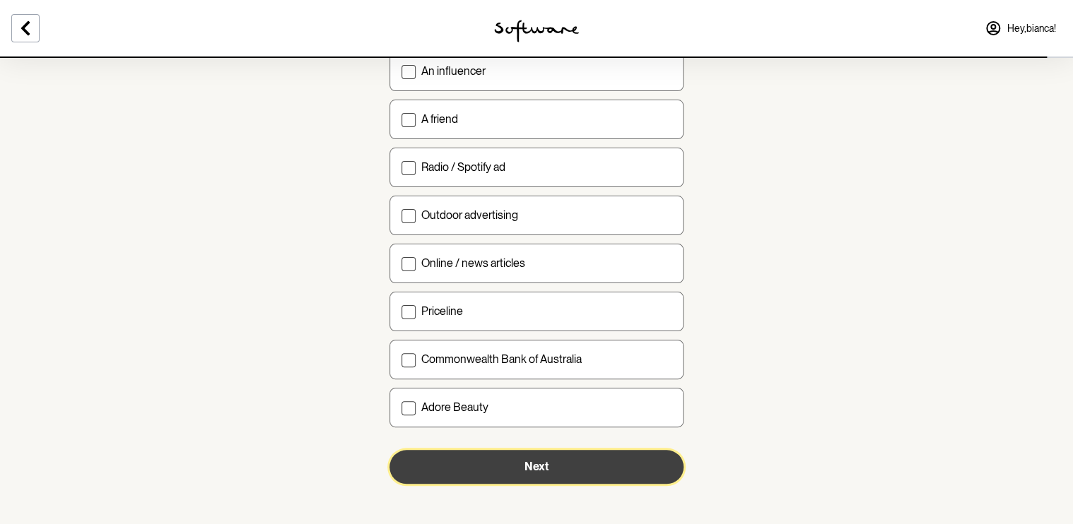
click at [548, 460] on span "Next" at bounding box center [536, 466] width 24 height 13
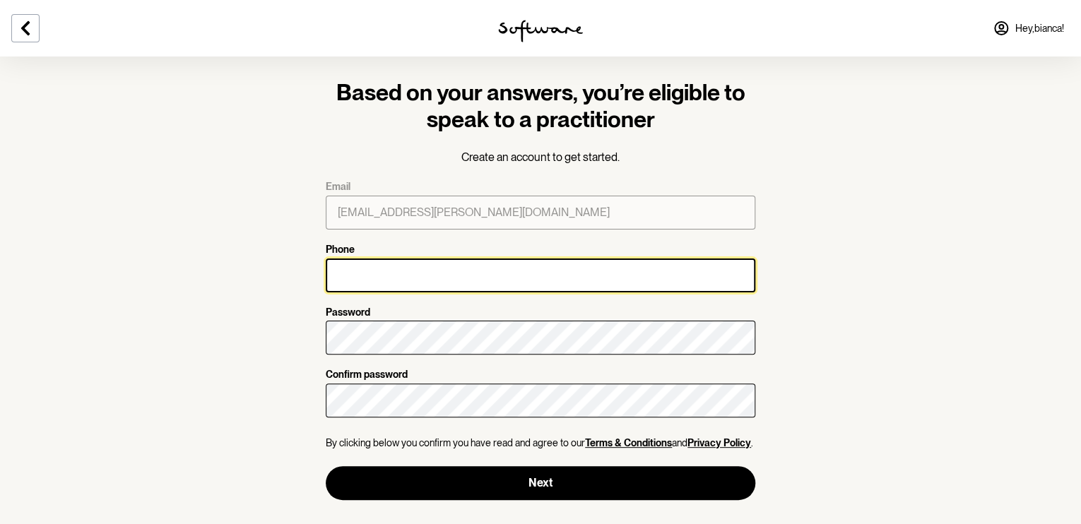
click at [471, 277] on input "Phone" at bounding box center [541, 276] width 430 height 34
type input "0484504322"
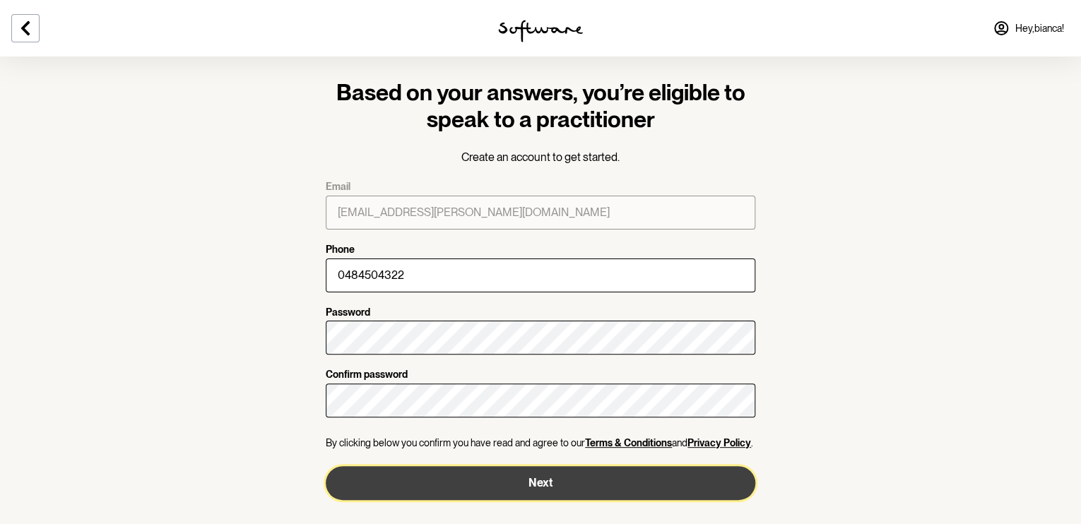
click at [491, 486] on button "Next" at bounding box center [541, 483] width 430 height 34
